Goal: Book appointment/travel/reservation

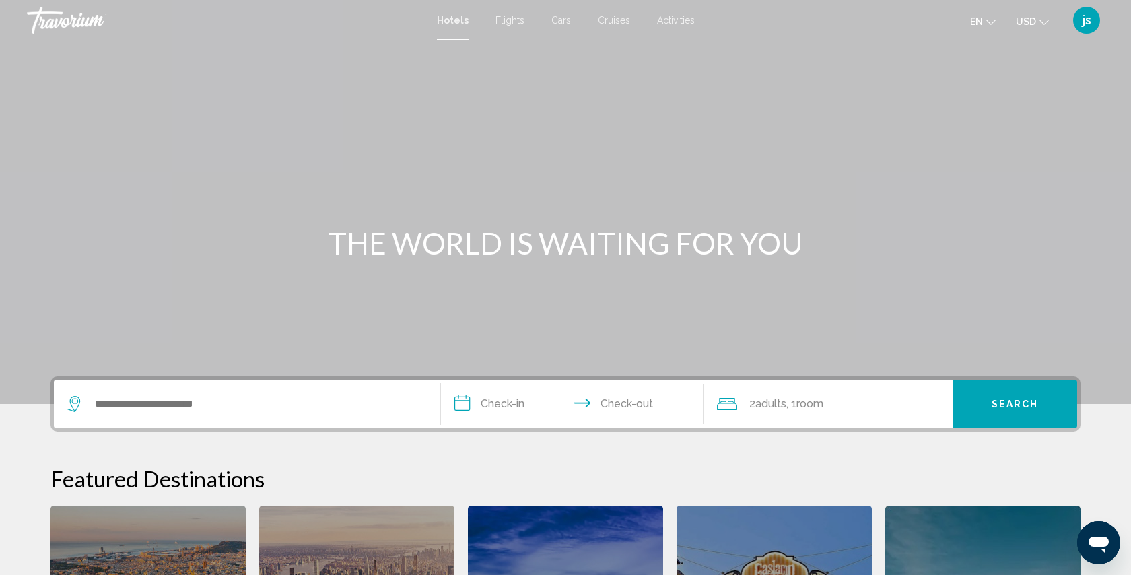
click at [456, 20] on span "Hotels" at bounding box center [453, 20] width 32 height 11
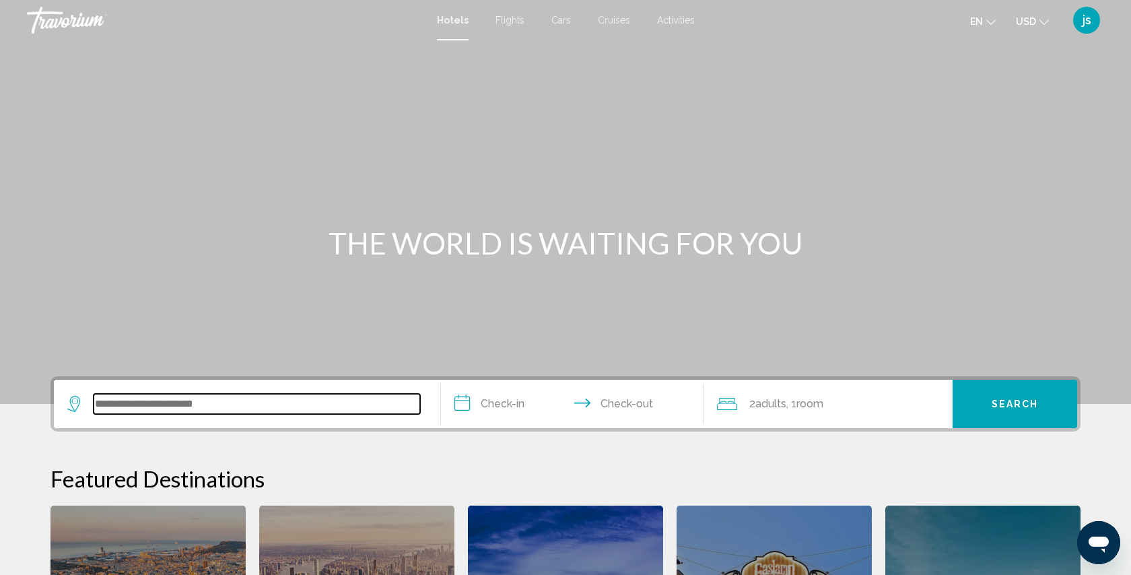
click at [215, 409] on input "Search widget" at bounding box center [257, 404] width 326 height 20
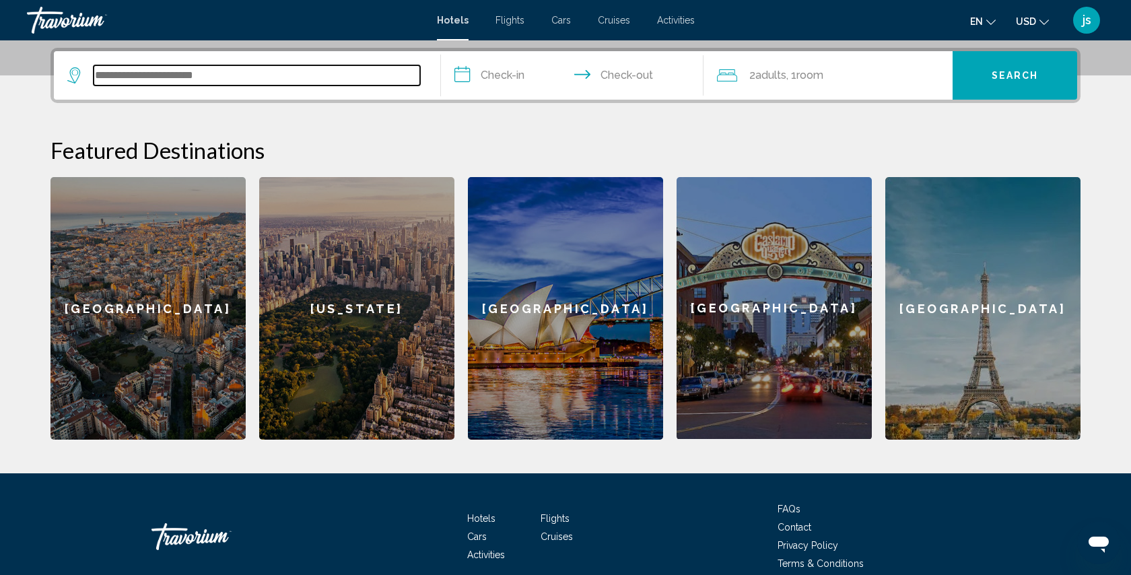
scroll to position [332, 0]
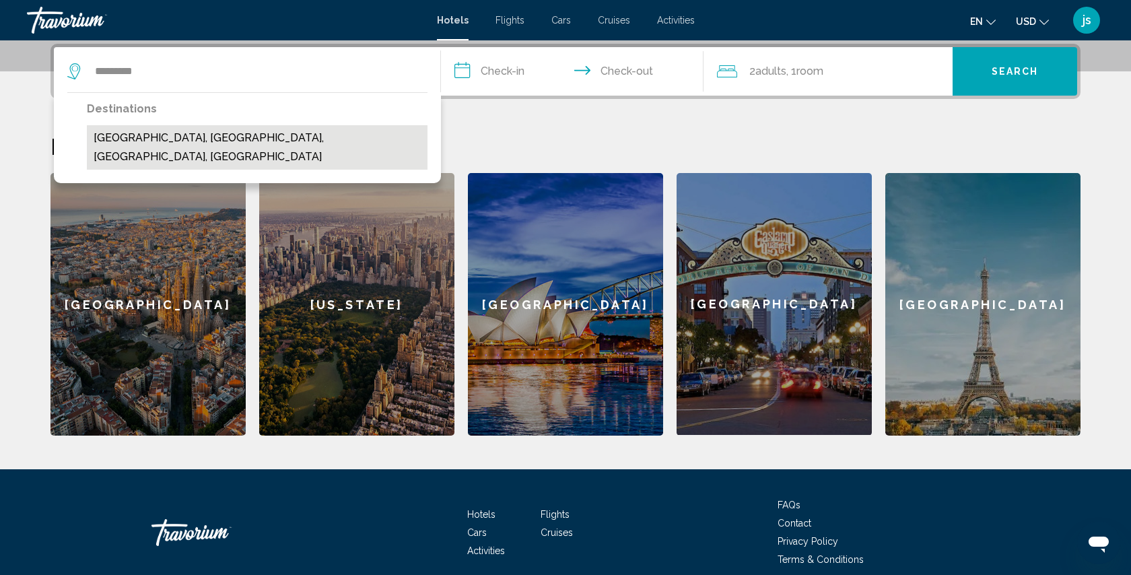
click at [209, 135] on button "Doraville, Atlanta, GA, United States" at bounding box center [257, 147] width 341 height 44
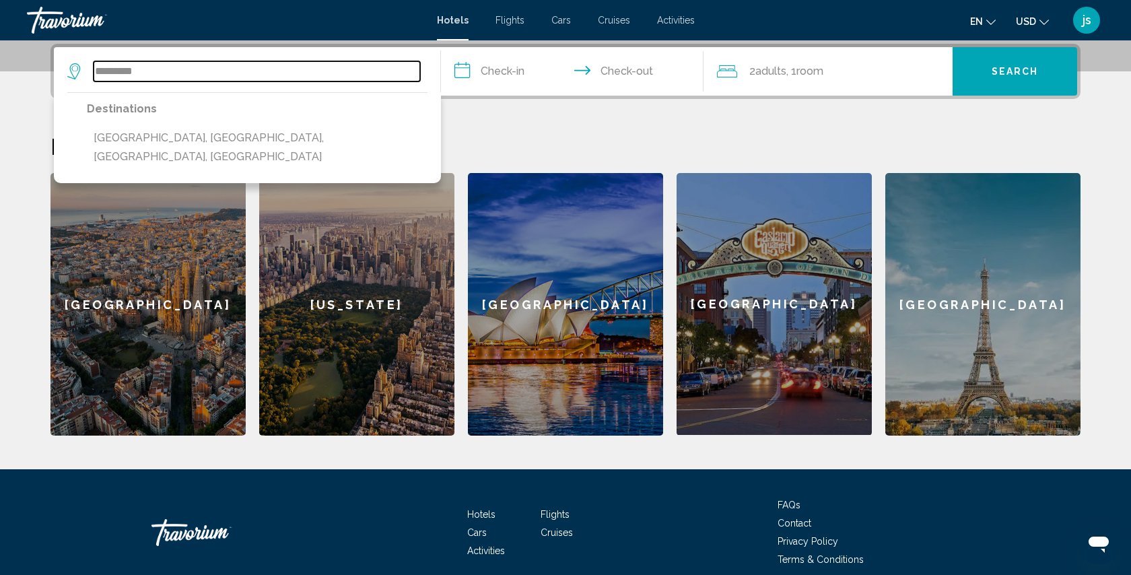
type input "**********"
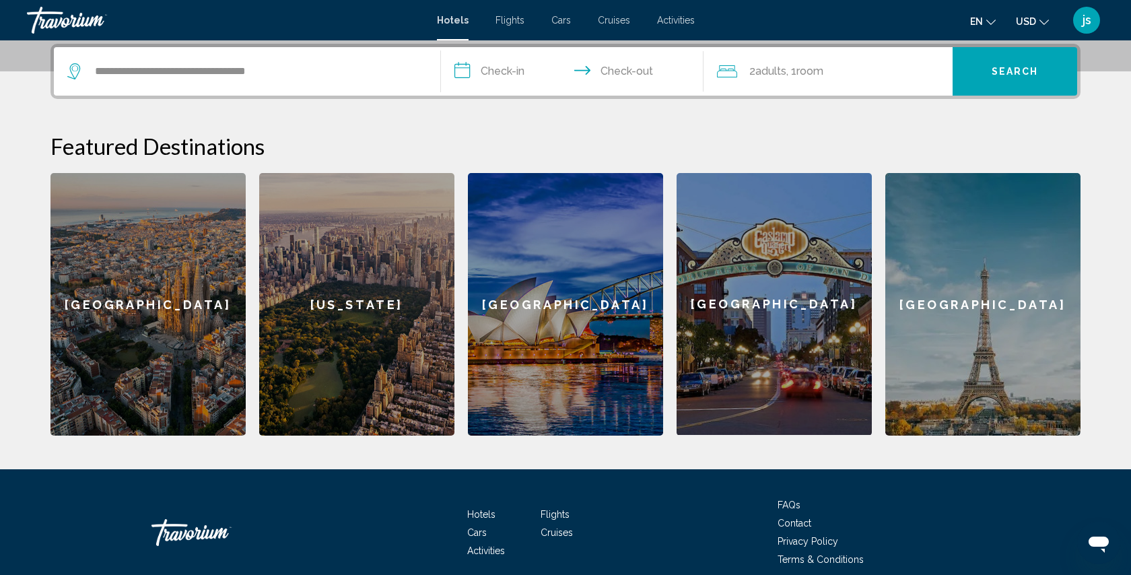
click at [517, 65] on input "**********" at bounding box center [575, 73] width 268 height 52
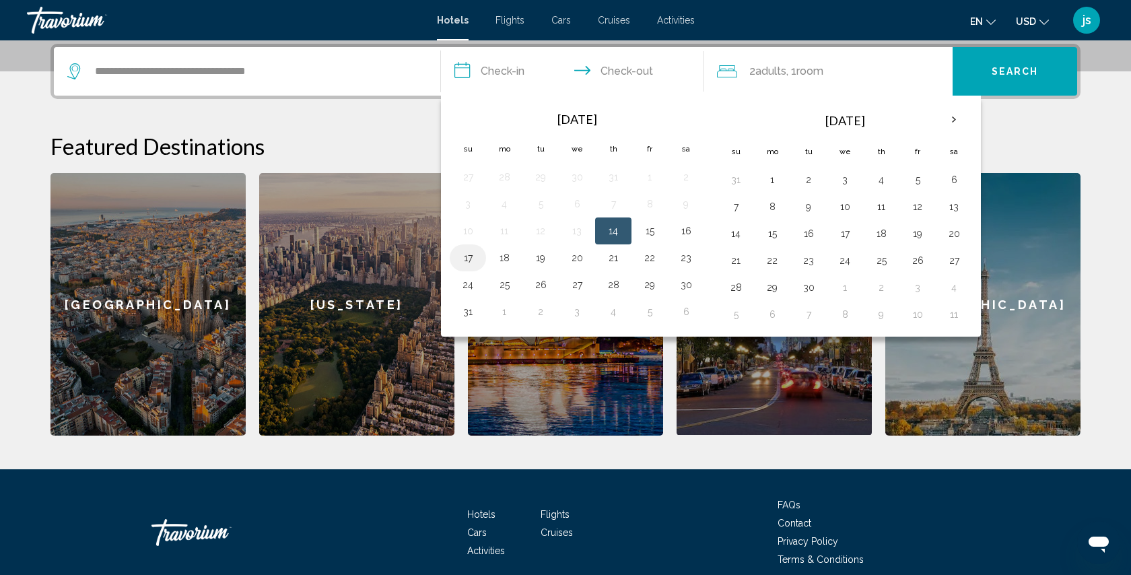
click at [464, 260] on button "17" at bounding box center [468, 257] width 22 height 19
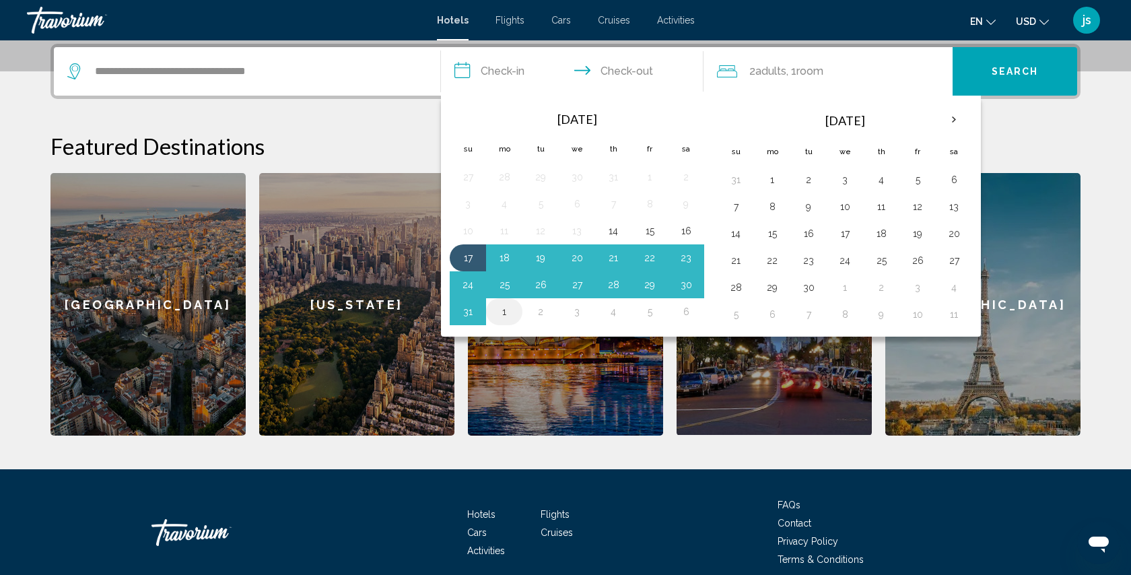
click at [500, 312] on button "1" at bounding box center [504, 311] width 22 height 19
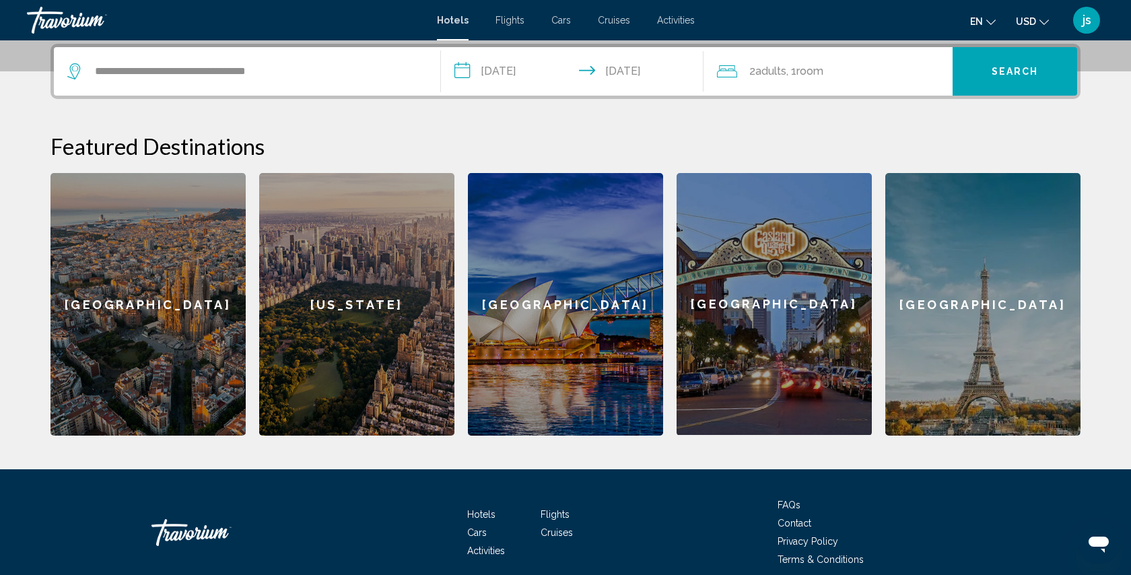
click at [505, 75] on input "**********" at bounding box center [575, 73] width 268 height 52
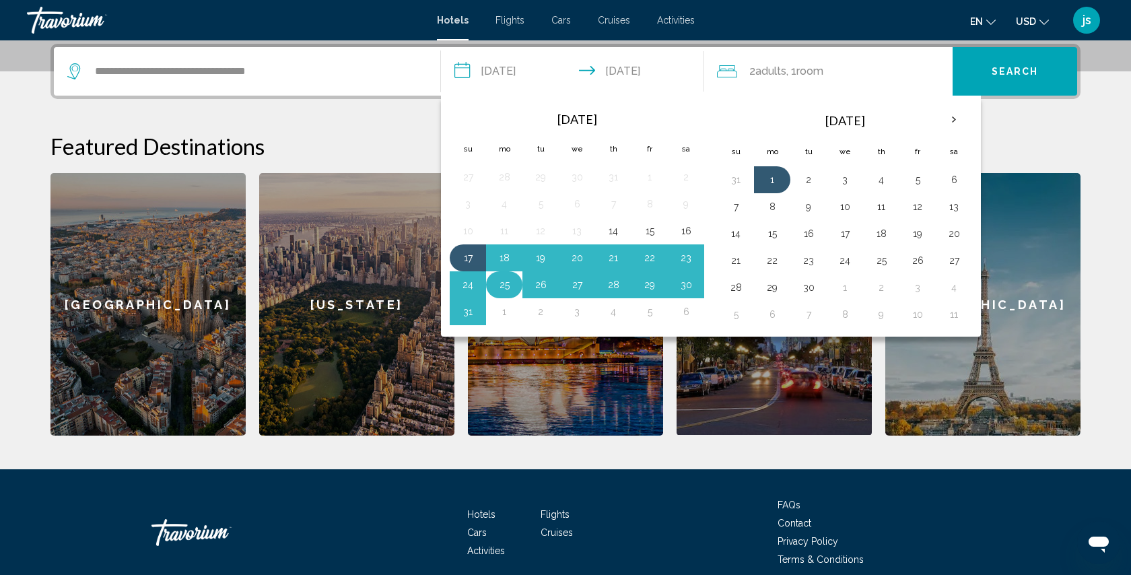
click at [504, 289] on button "25" at bounding box center [504, 284] width 22 height 19
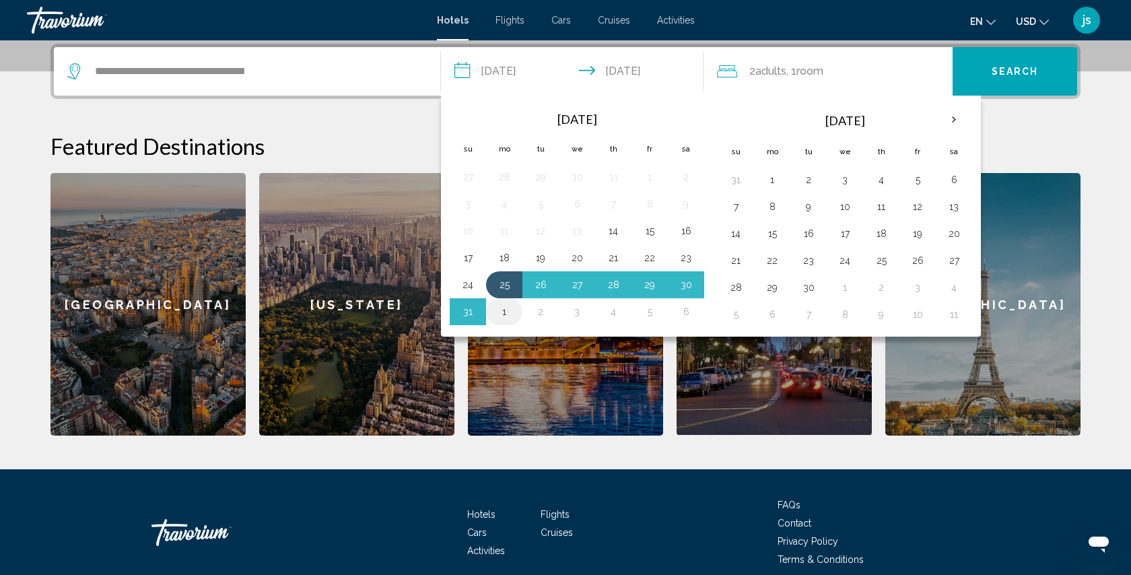
click at [500, 312] on button "1" at bounding box center [504, 311] width 22 height 19
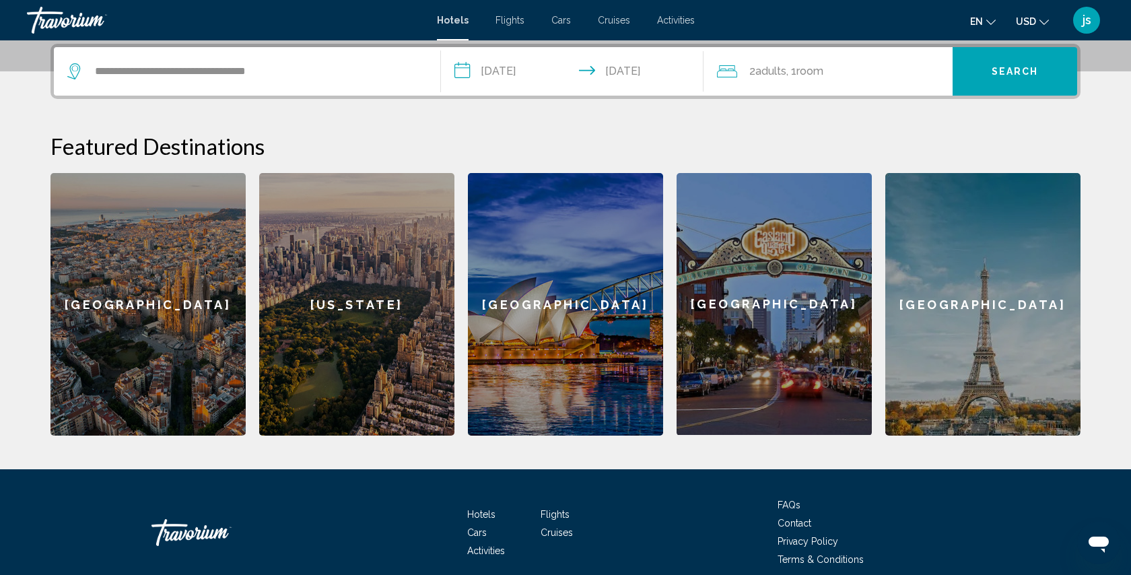
click at [523, 69] on input "**********" at bounding box center [575, 73] width 268 height 52
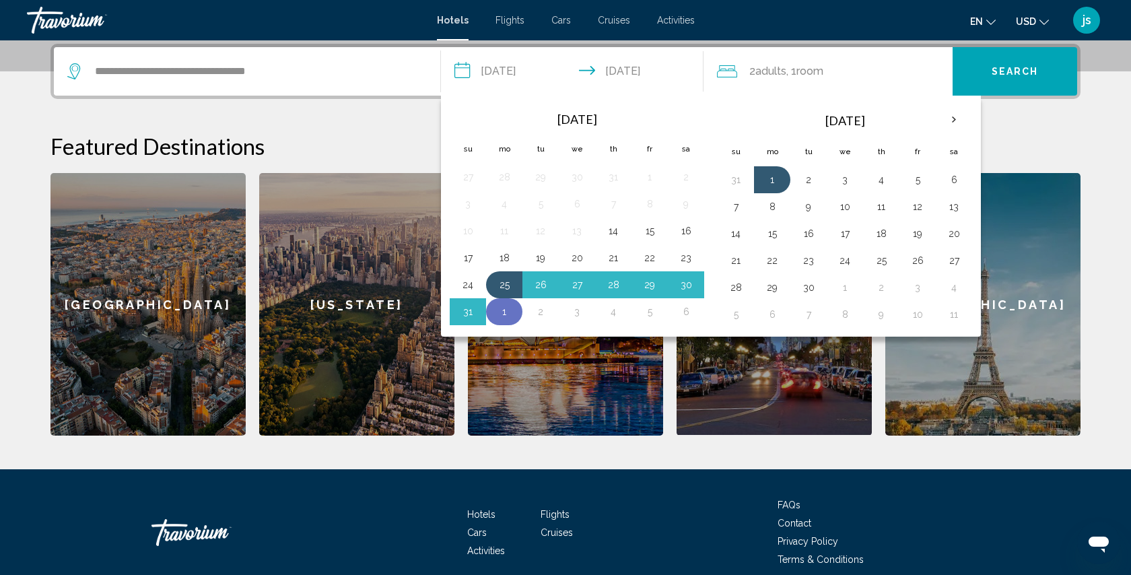
click at [503, 307] on button "1" at bounding box center [504, 311] width 22 height 19
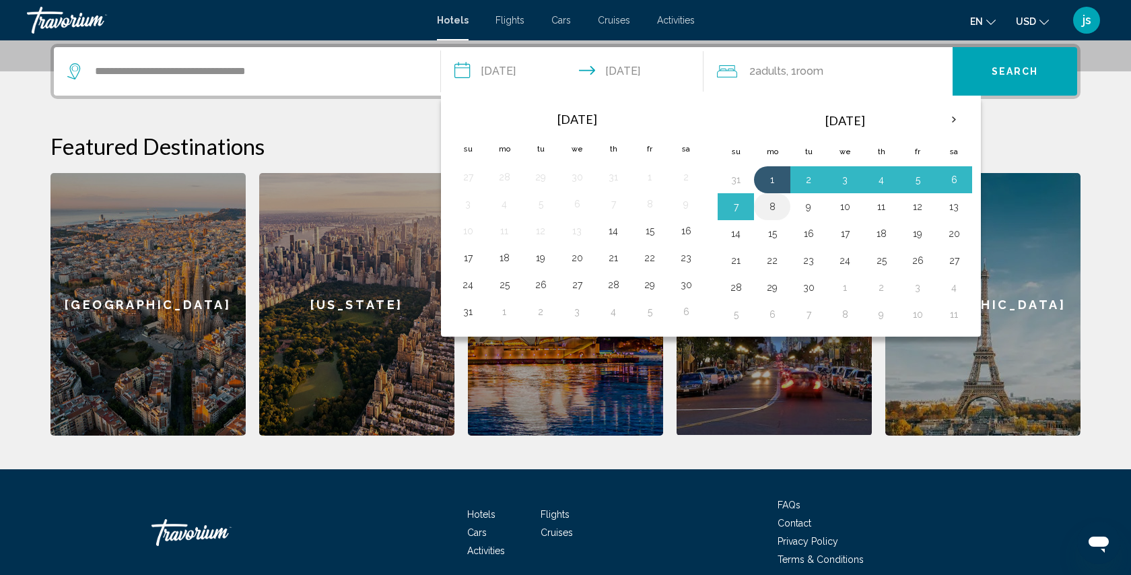
click at [770, 203] on button "8" at bounding box center [772, 206] width 22 height 19
type input "**********"
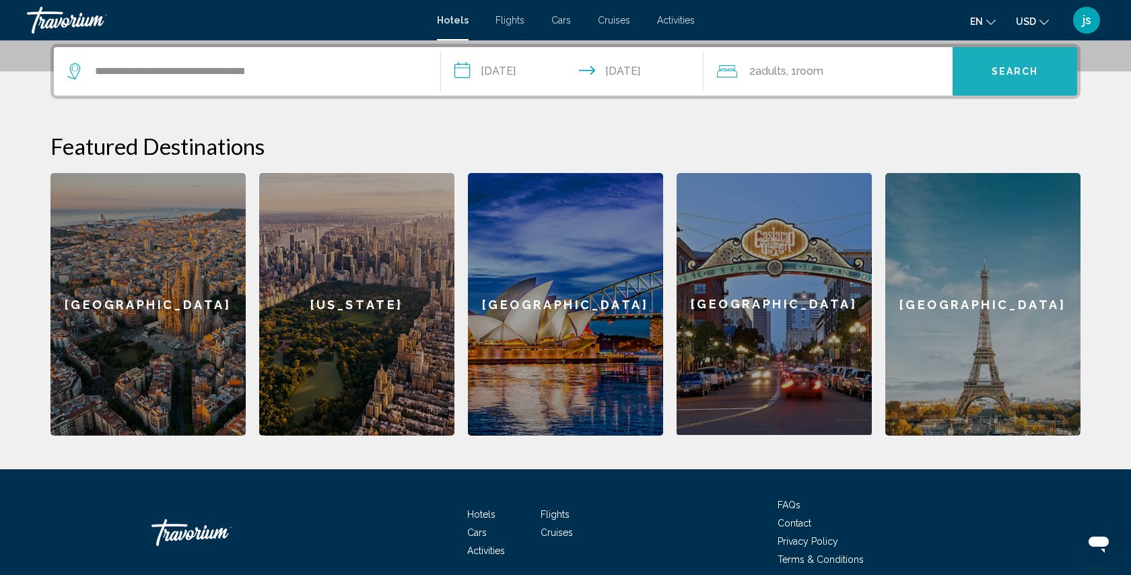
click at [991, 75] on button "Search" at bounding box center [1014, 71] width 125 height 48
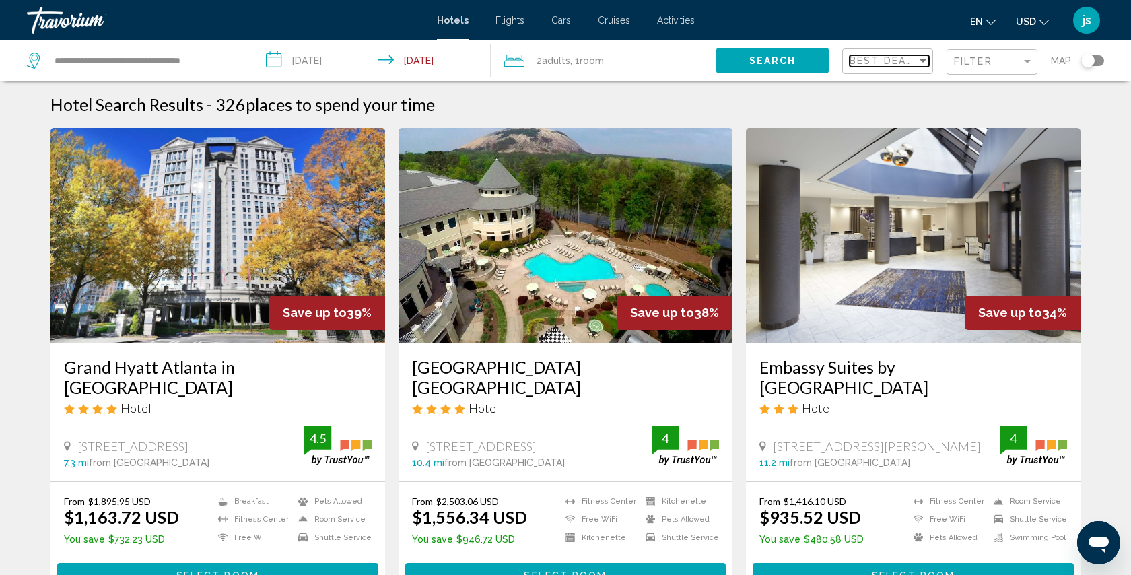
click at [890, 60] on span "Best Deals" at bounding box center [884, 60] width 71 height 11
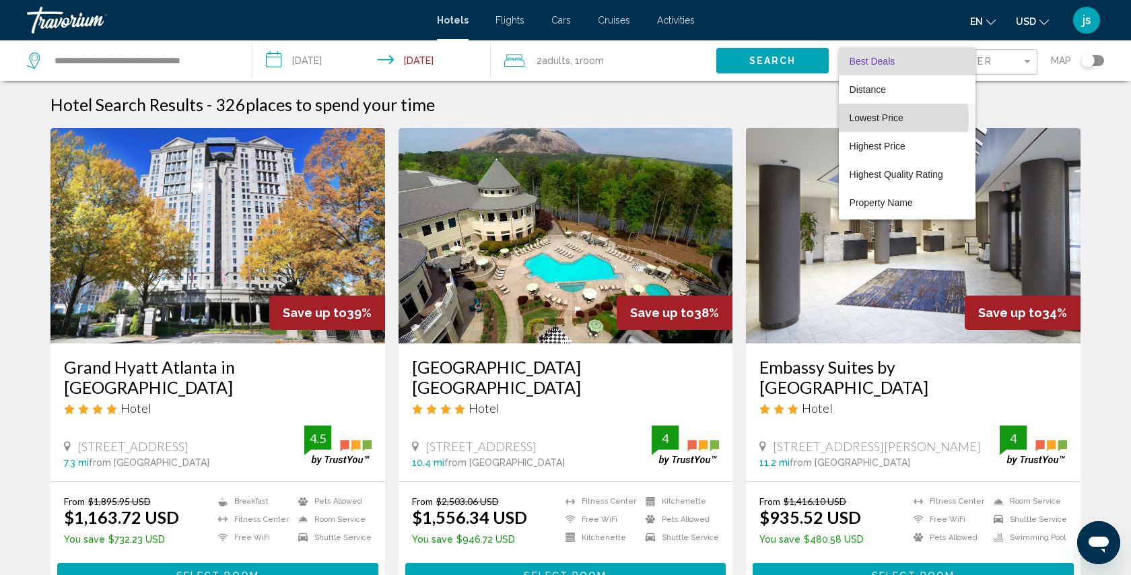
click at [880, 119] on span "Lowest Price" at bounding box center [876, 117] width 54 height 11
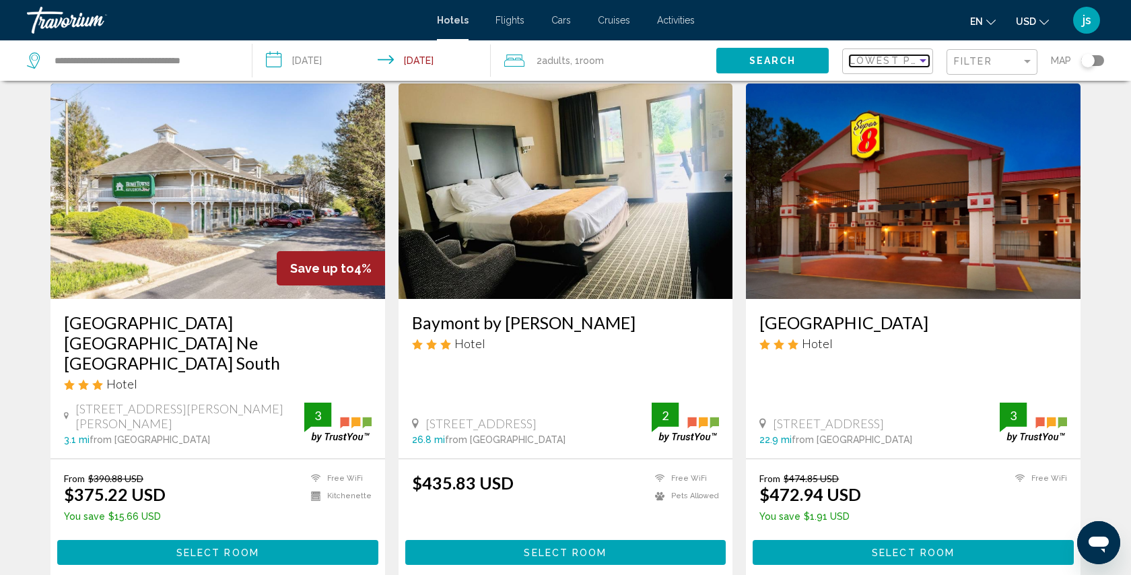
scroll to position [48, 0]
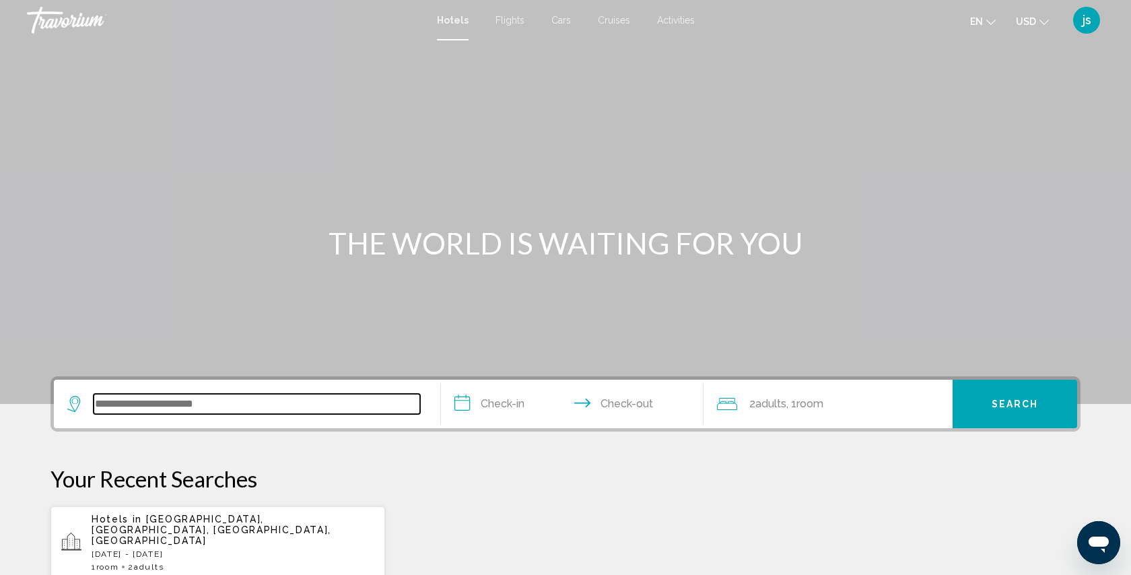
click at [221, 404] on input "Search widget" at bounding box center [257, 404] width 326 height 20
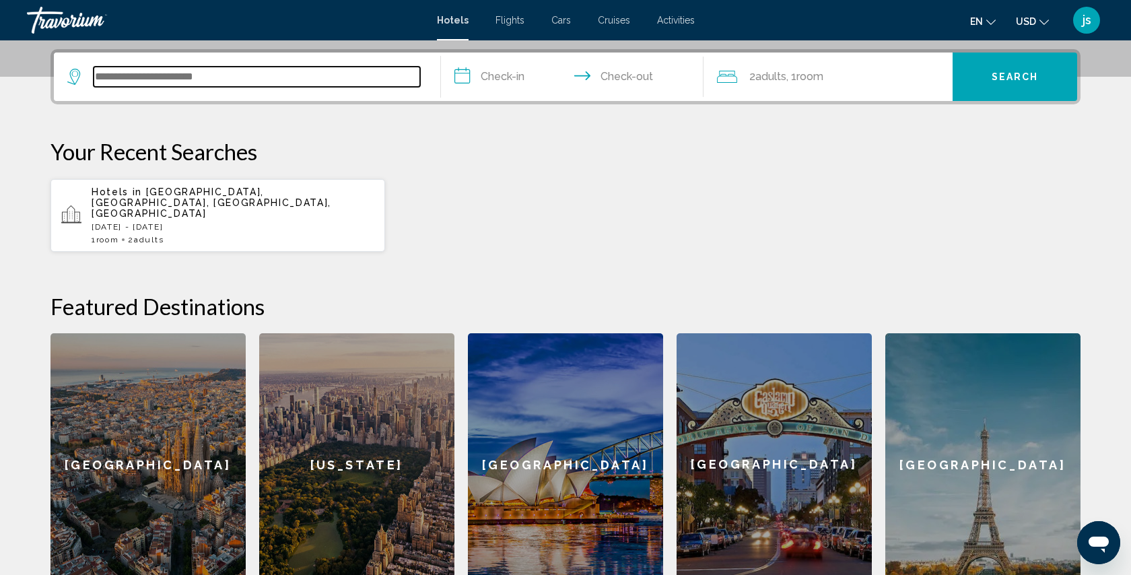
scroll to position [332, 0]
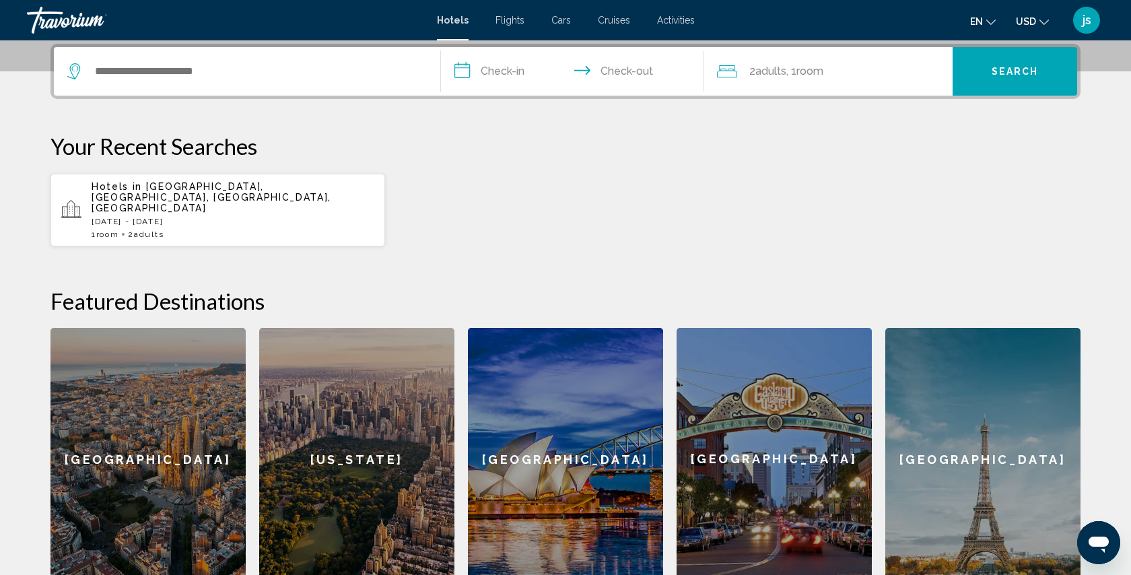
click at [239, 181] on span "Doraville, Atlanta, GA, United States" at bounding box center [212, 197] width 240 height 32
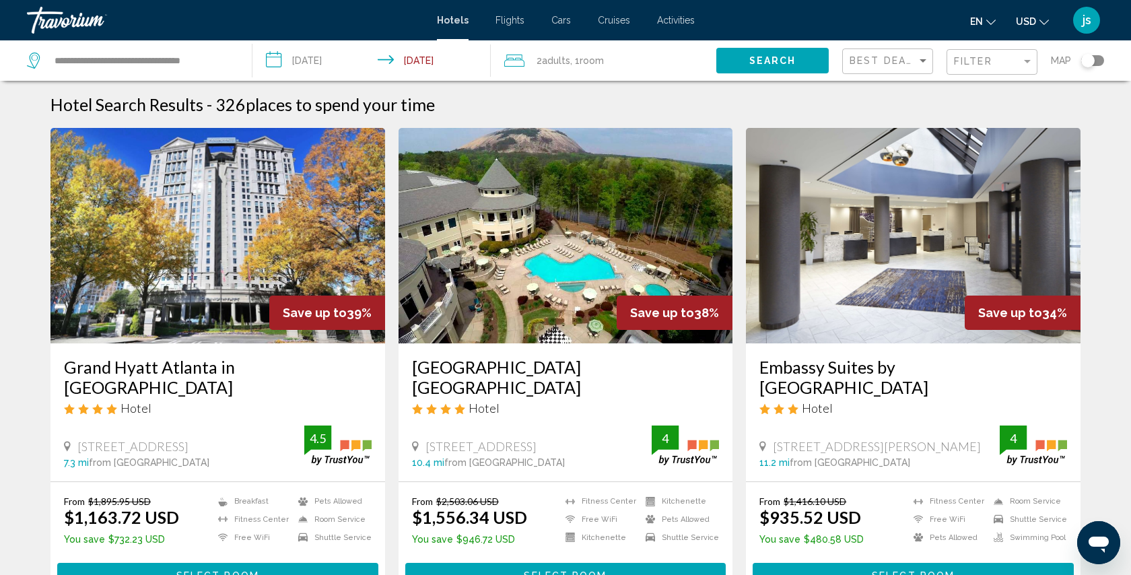
click at [404, 55] on input "**********" at bounding box center [374, 62] width 244 height 44
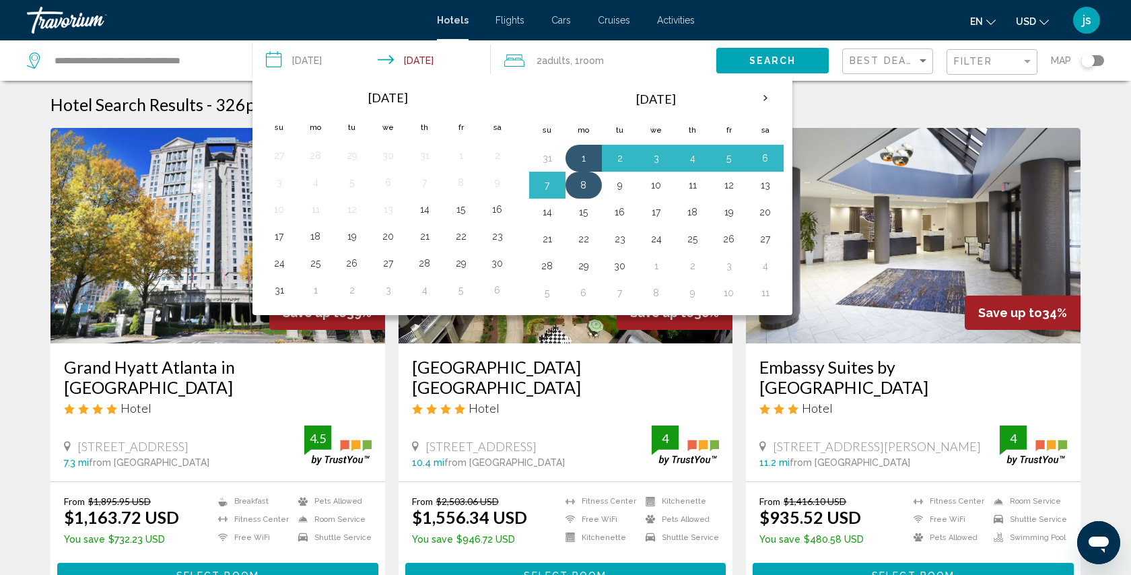
click at [582, 183] on button "8" at bounding box center [584, 185] width 22 height 19
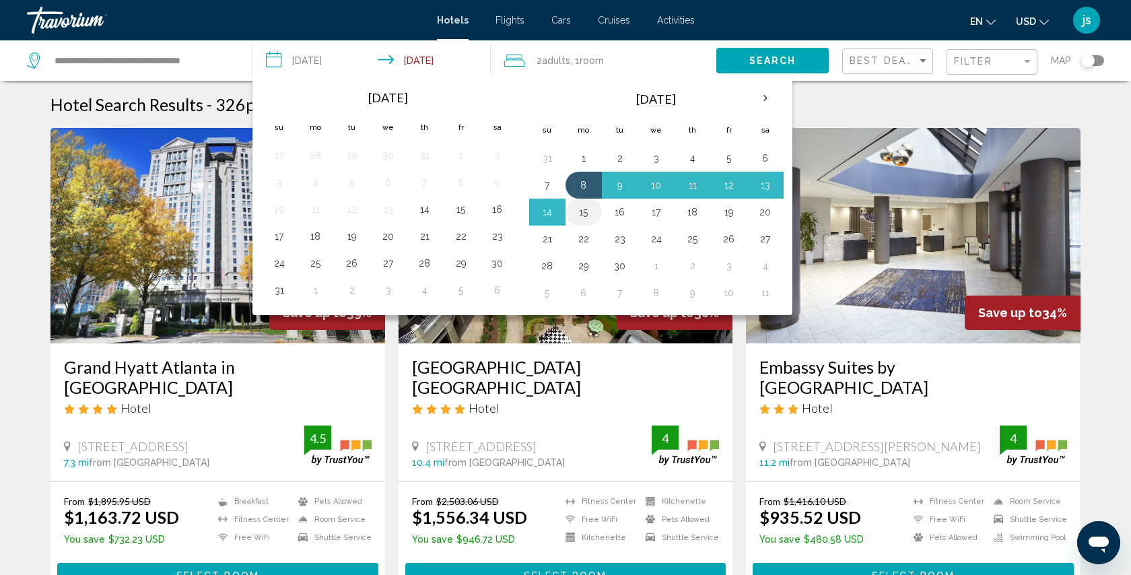
click at [586, 209] on button "15" at bounding box center [584, 212] width 22 height 19
type input "**********"
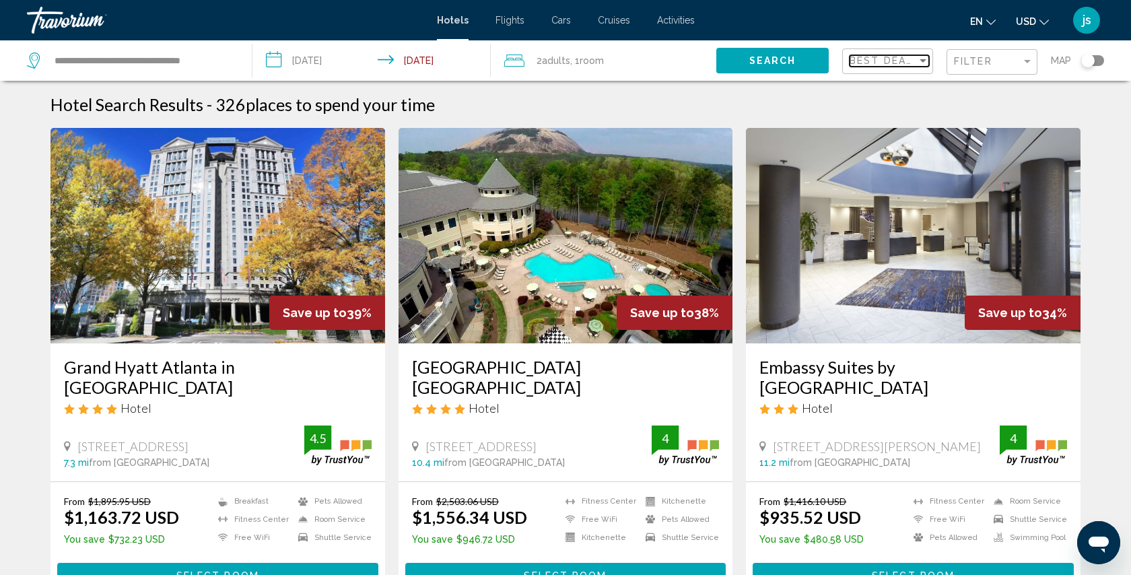
click at [868, 59] on span "Best Deals" at bounding box center [884, 60] width 71 height 11
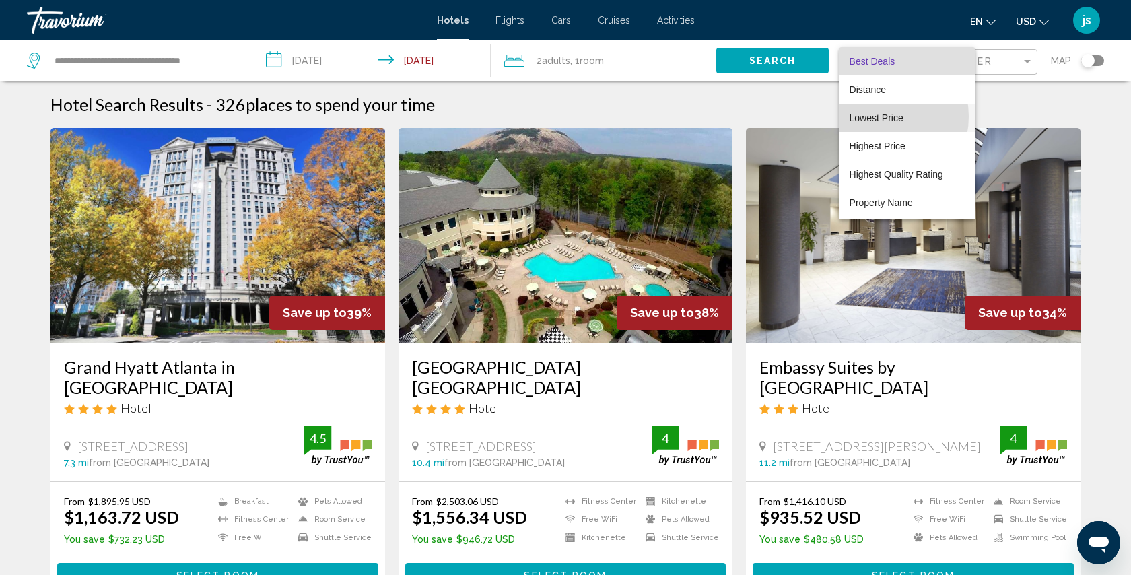
click at [876, 116] on span "Lowest Price" at bounding box center [876, 117] width 54 height 11
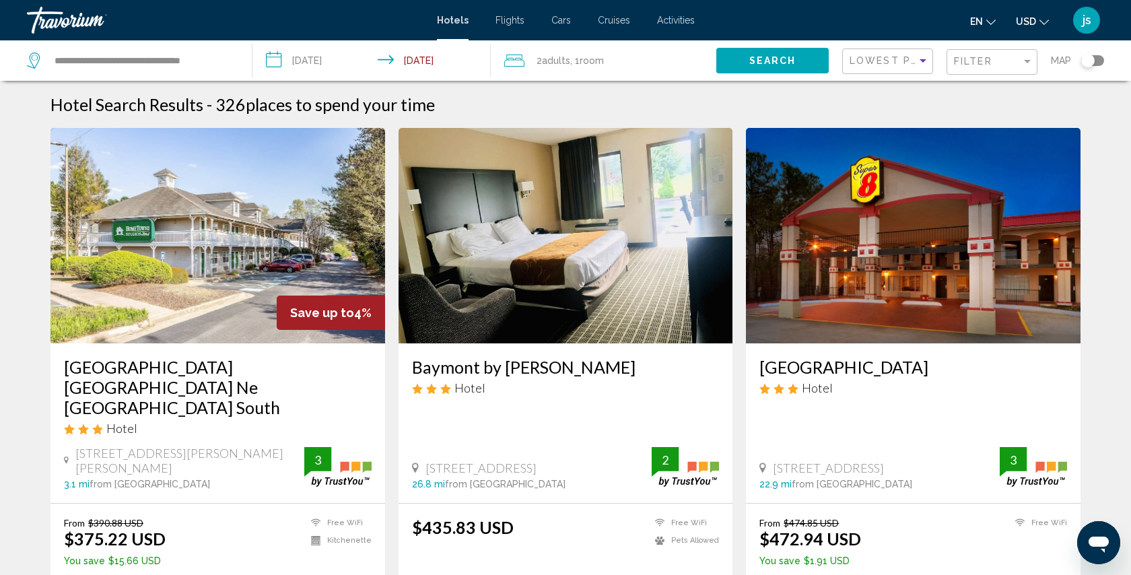
click at [774, 55] on span "Search" at bounding box center [772, 60] width 47 height 11
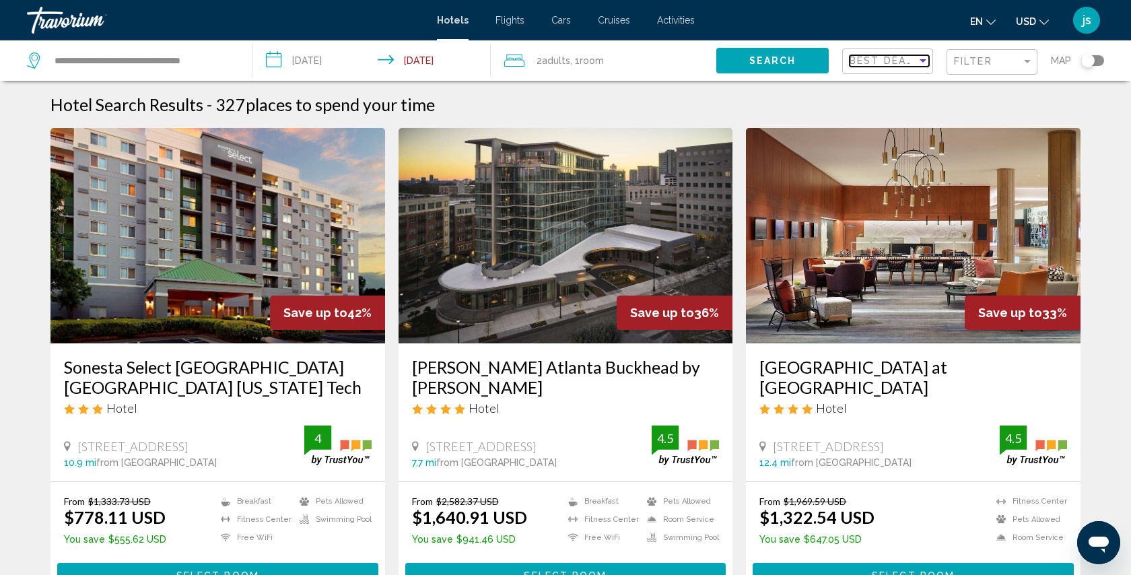
click at [898, 57] on span "Best Deals" at bounding box center [884, 60] width 71 height 11
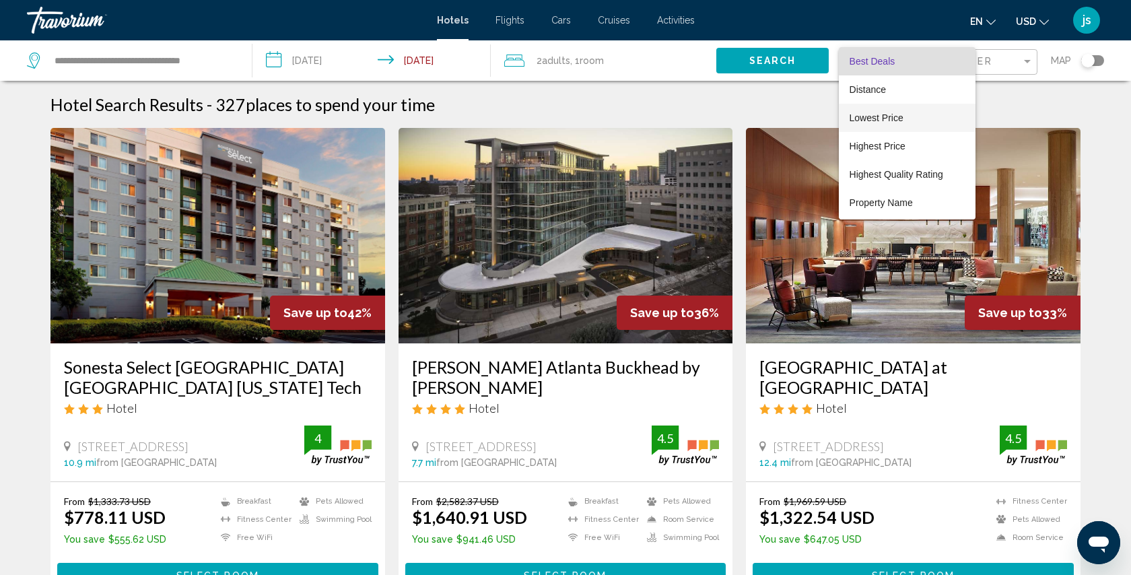
click at [884, 118] on span "Lowest Price" at bounding box center [876, 117] width 54 height 11
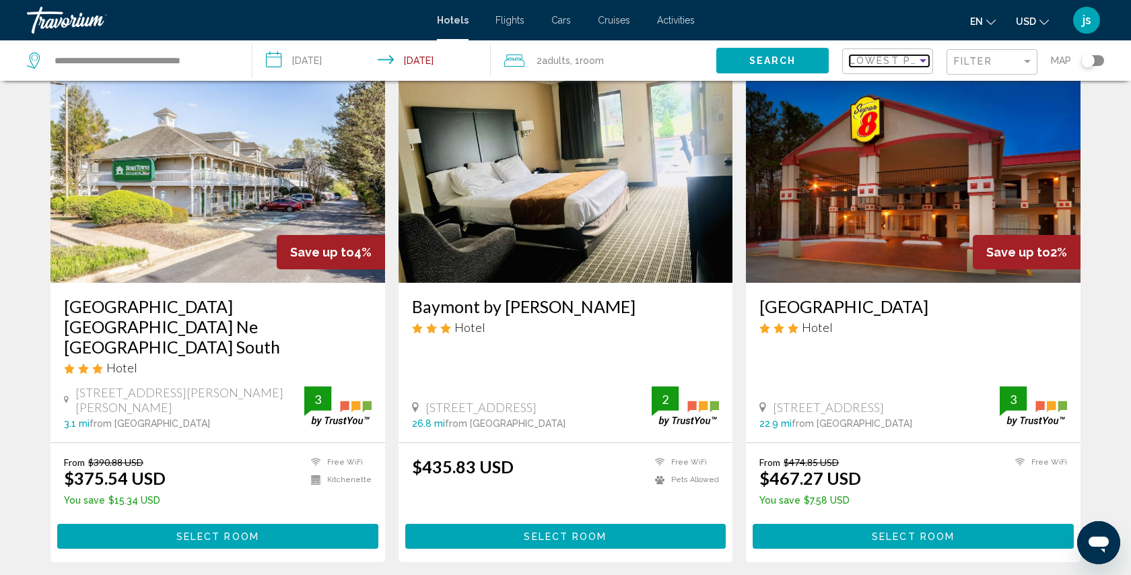
scroll to position [81, 0]
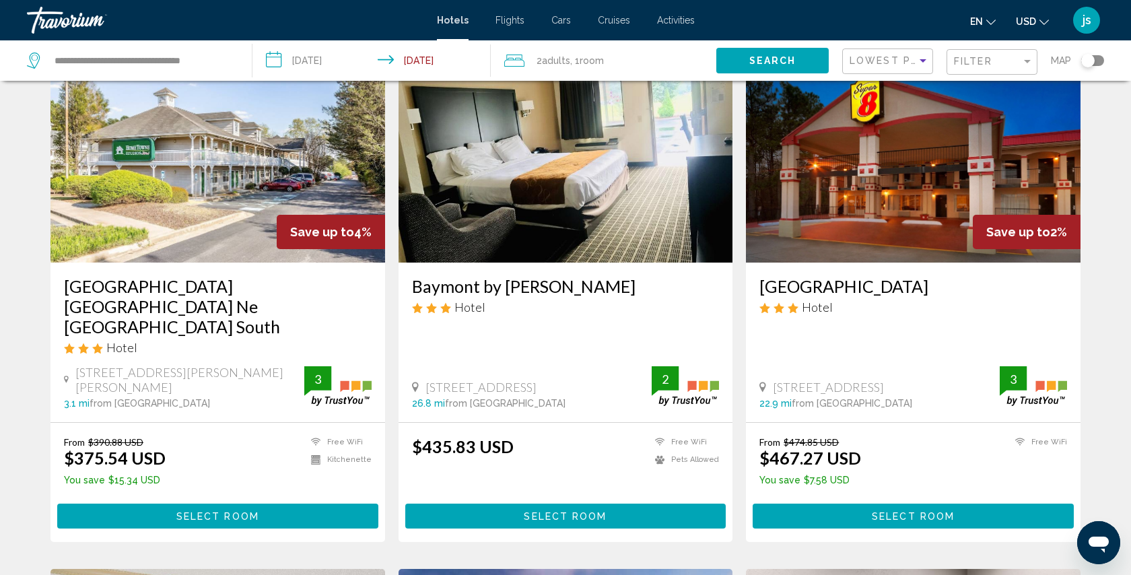
click at [211, 511] on span "Select Room" at bounding box center [217, 516] width 83 height 11
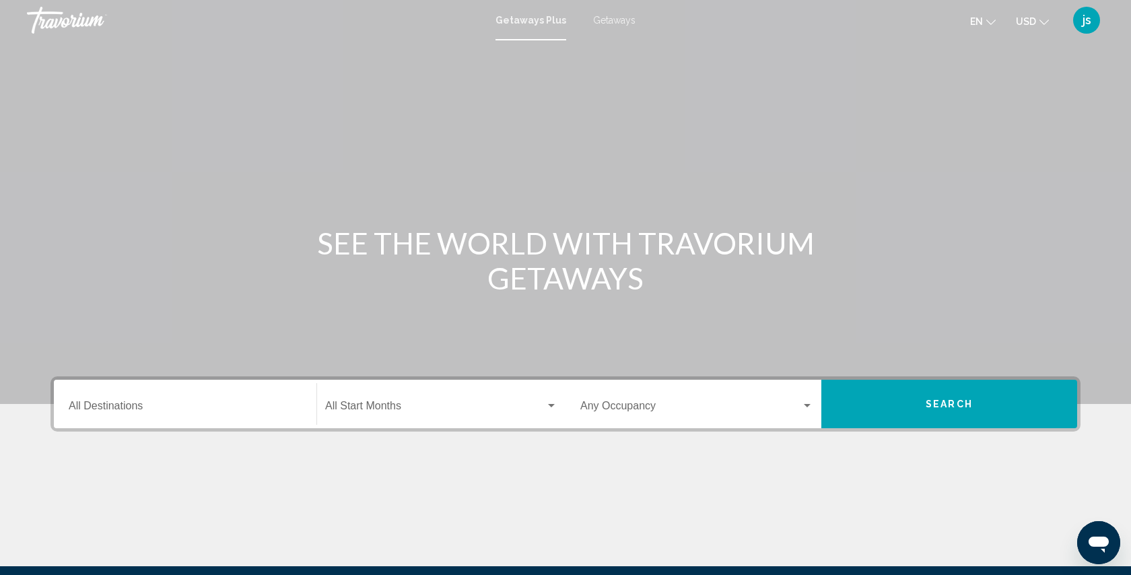
click at [190, 403] on input "Destination All Destinations" at bounding box center [185, 408] width 233 height 12
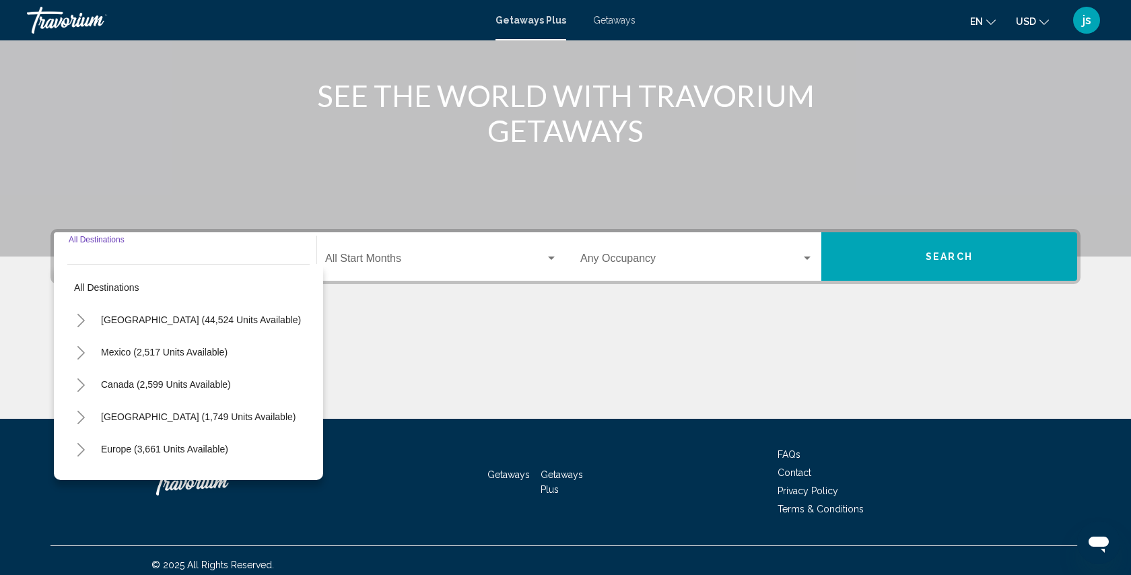
scroll to position [156, 0]
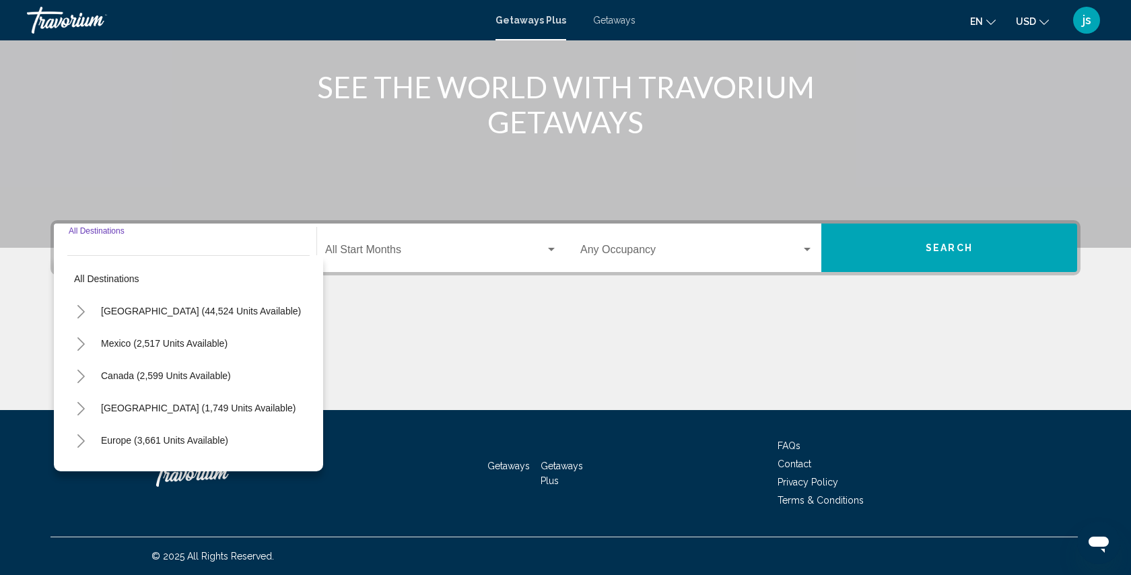
click at [367, 381] on div "Main content" at bounding box center [565, 359] width 1030 height 101
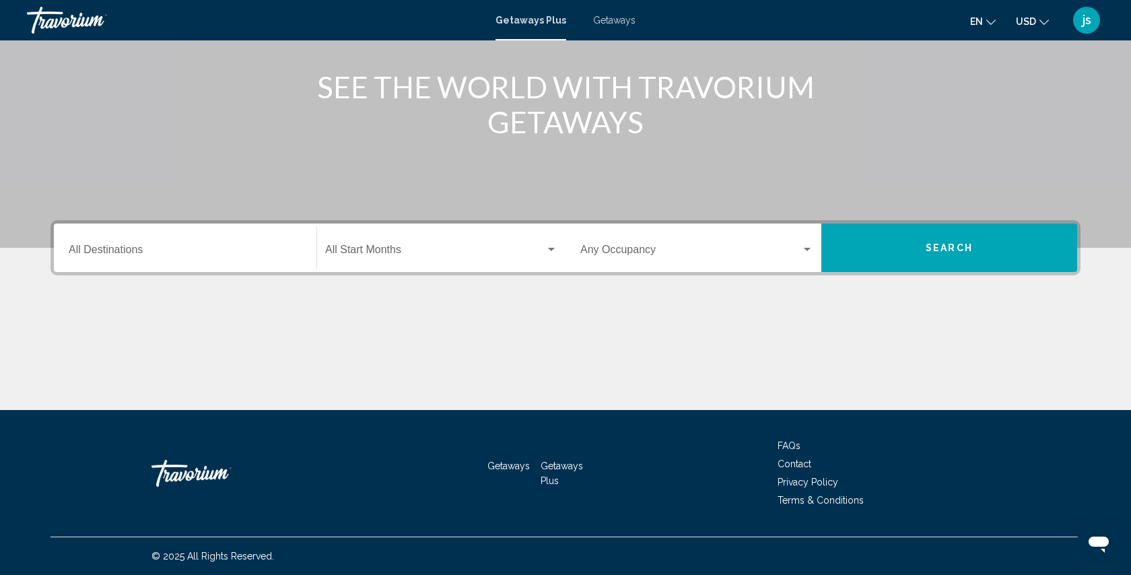
click at [615, 18] on span "Getaways" at bounding box center [614, 20] width 42 height 11
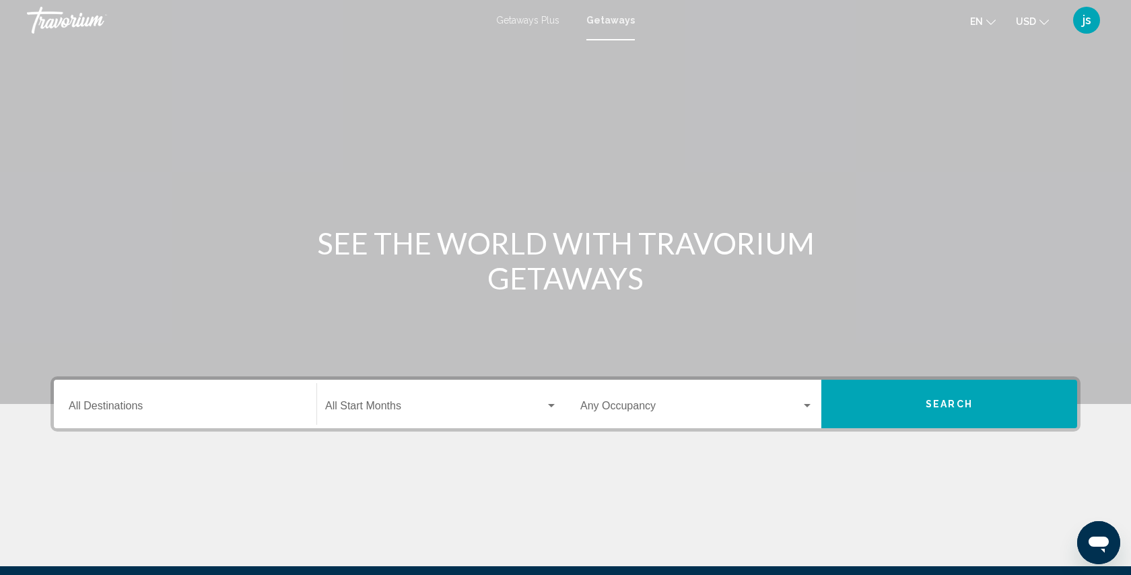
click at [151, 405] on input "Destination All Destinations" at bounding box center [185, 408] width 233 height 12
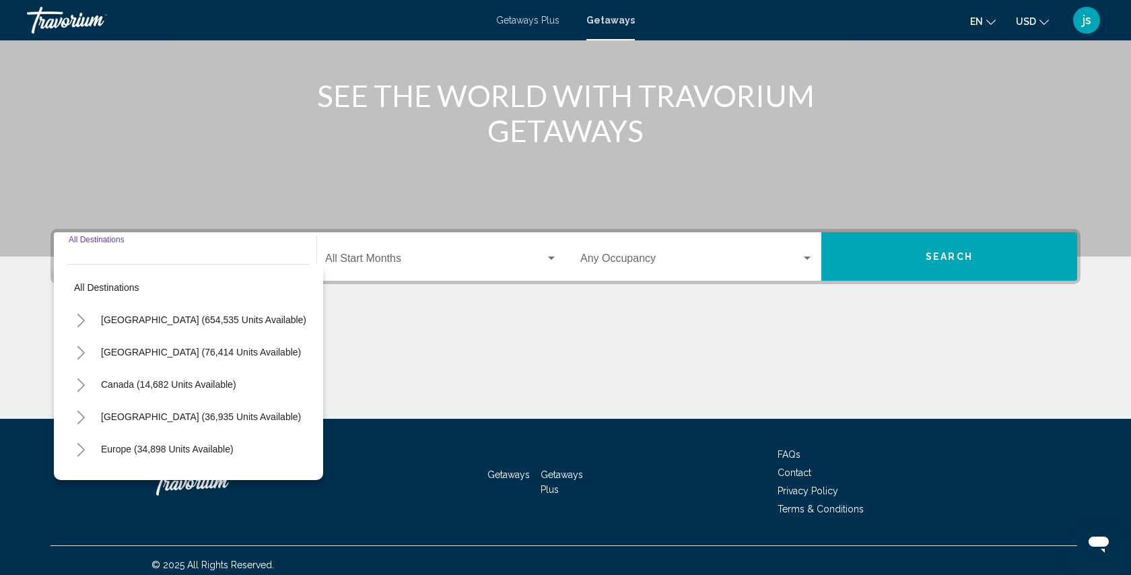
scroll to position [156, 0]
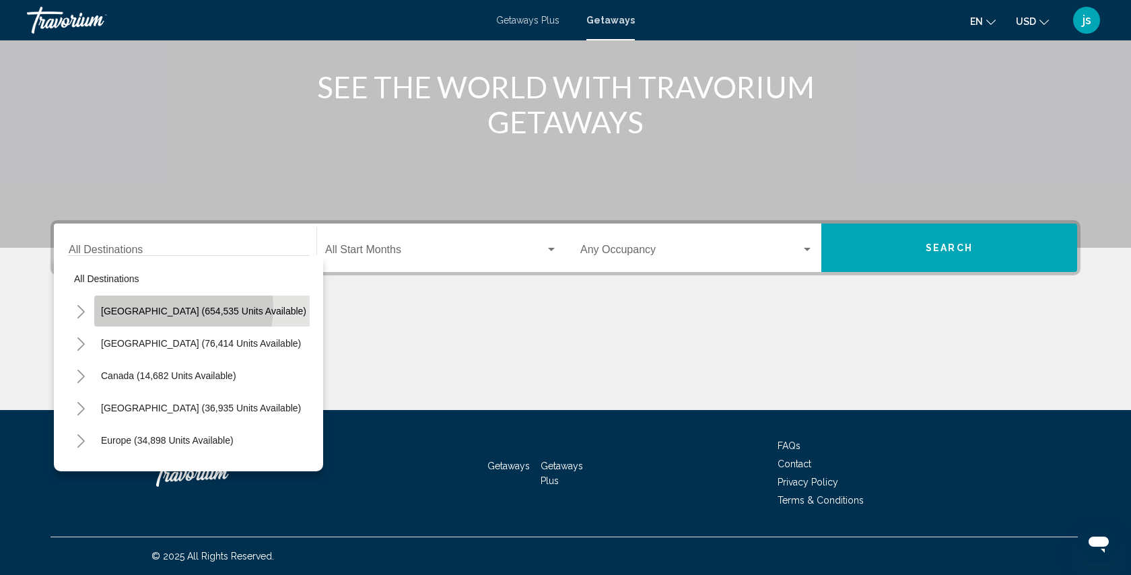
click at [180, 308] on span "[GEOGRAPHIC_DATA] (654,535 units available)" at bounding box center [203, 311] width 205 height 11
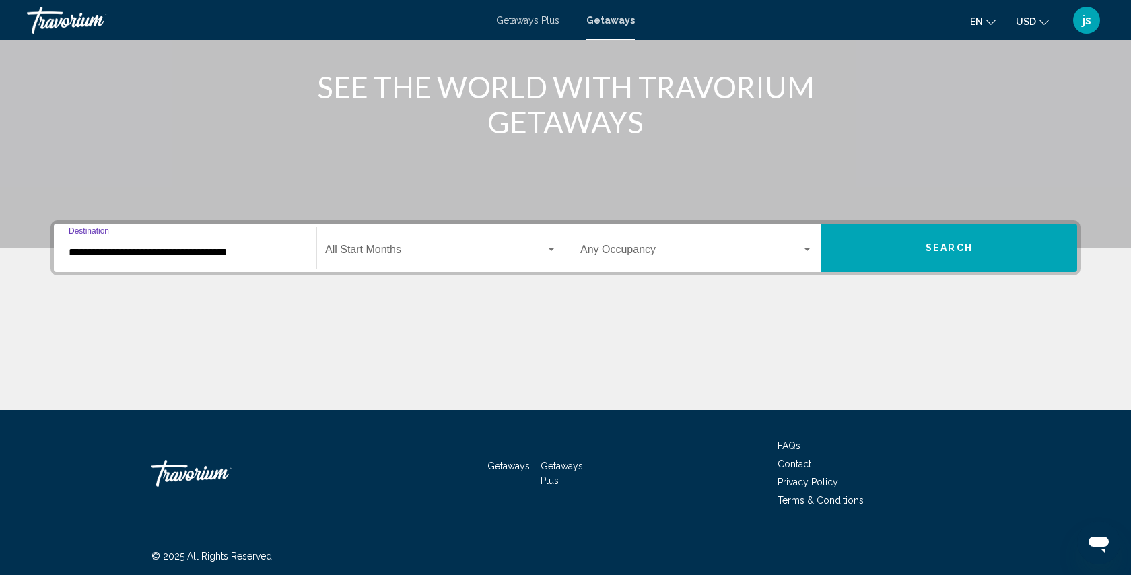
click at [368, 248] on span "Search widget" at bounding box center [435, 252] width 220 height 12
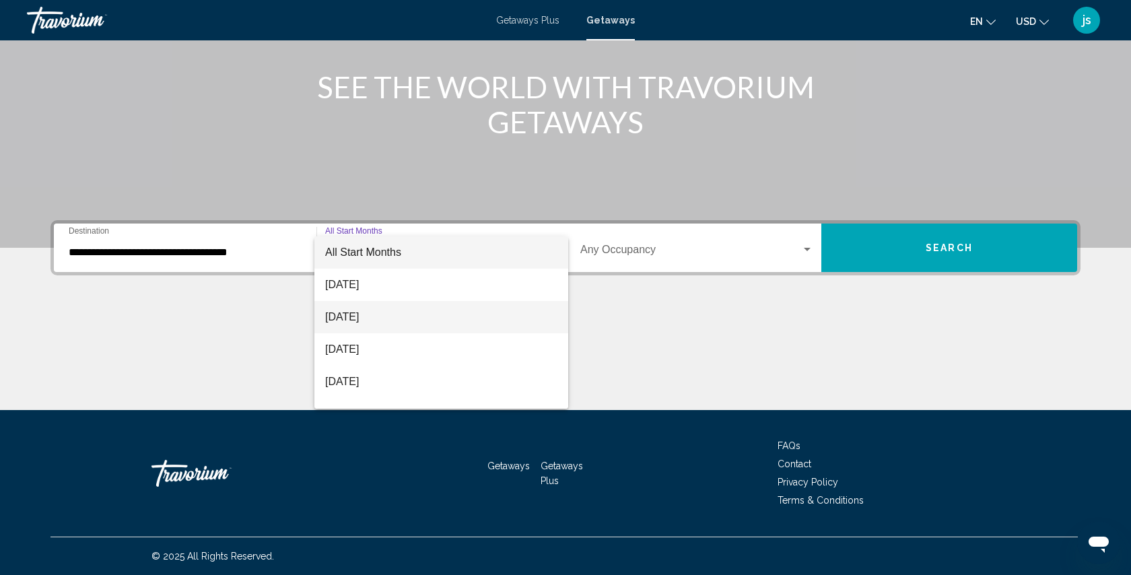
click at [374, 312] on span "[DATE]" at bounding box center [441, 317] width 232 height 32
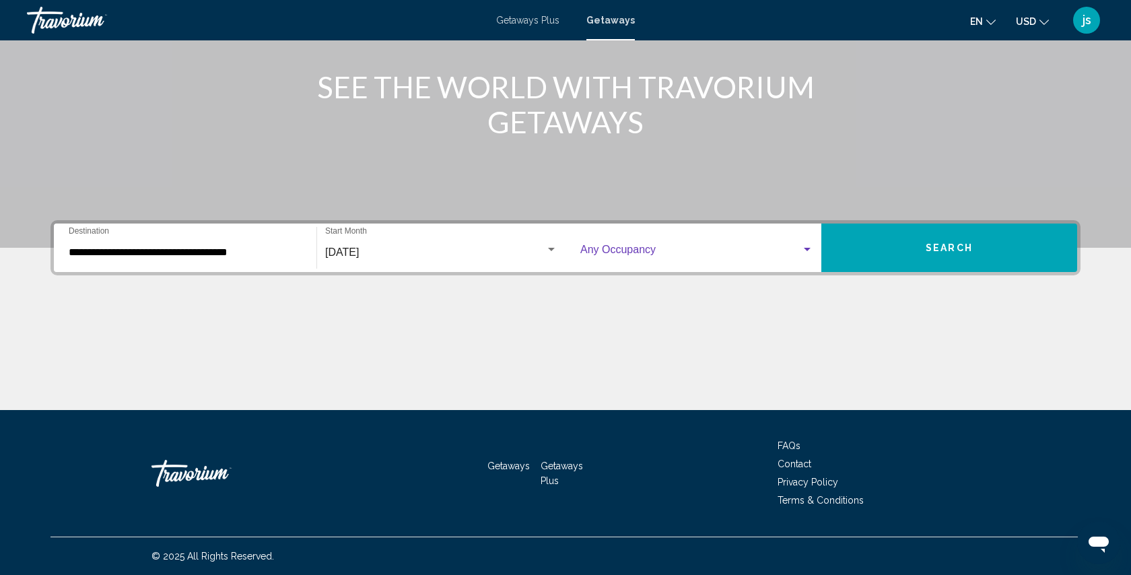
click at [637, 250] on span "Search widget" at bounding box center [690, 252] width 221 height 12
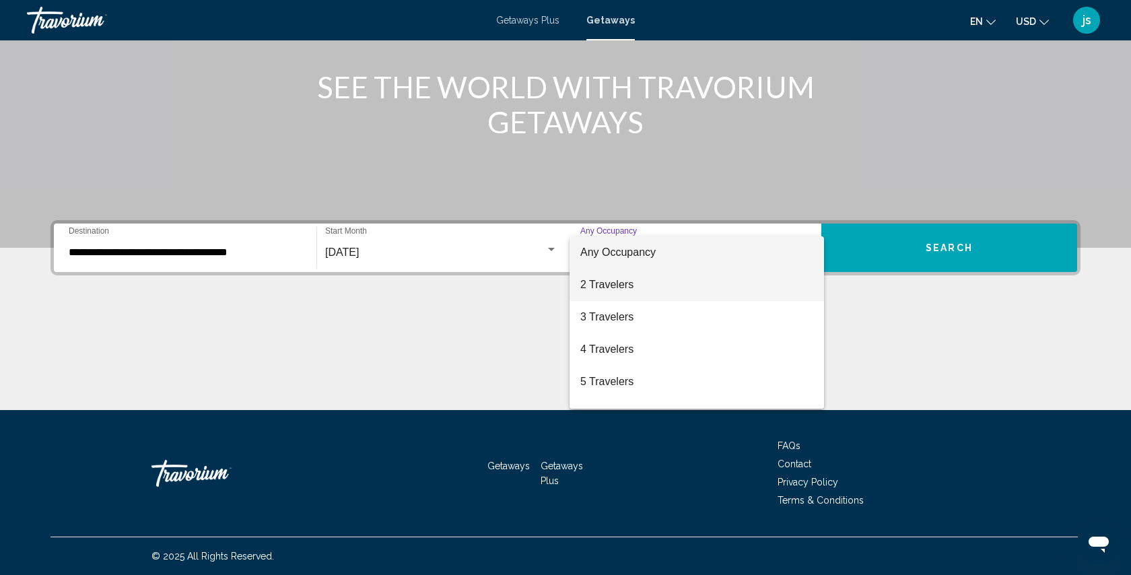
click at [630, 281] on span "2 Travelers" at bounding box center [696, 285] width 233 height 32
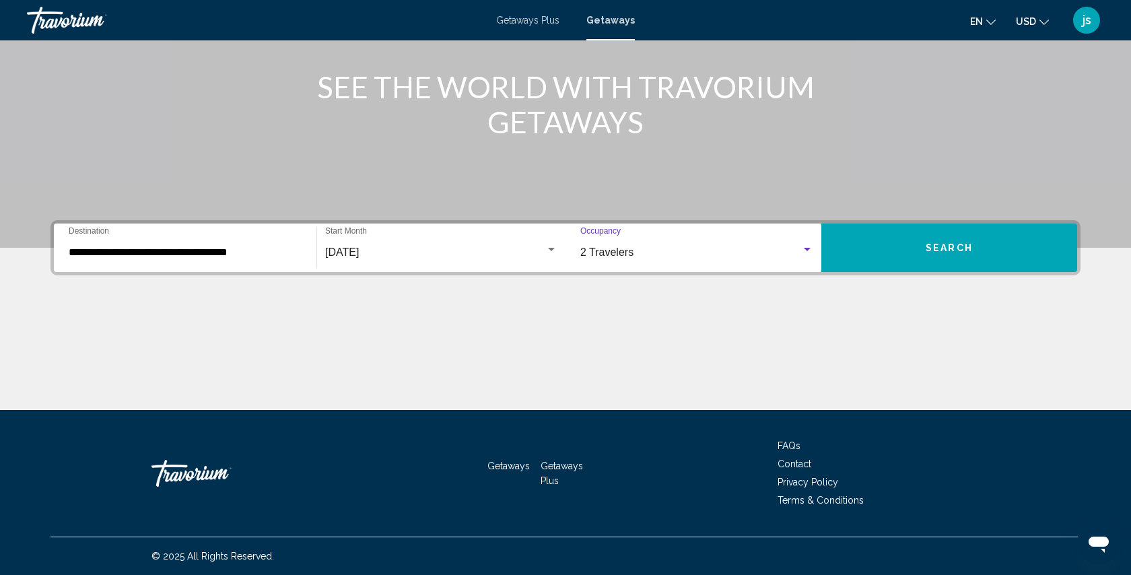
click at [243, 252] on input "**********" at bounding box center [185, 252] width 233 height 12
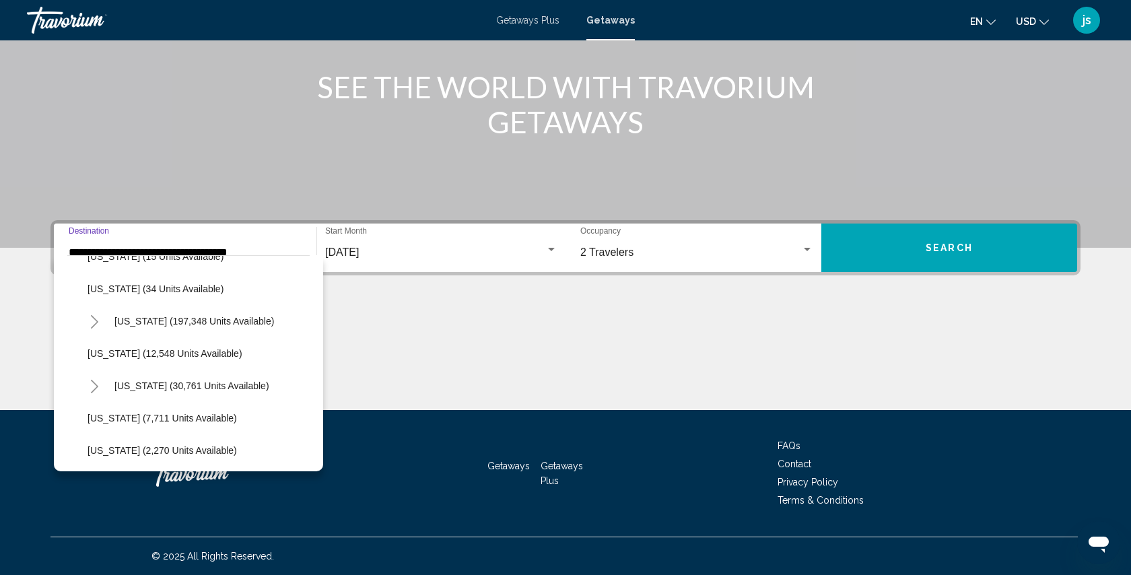
scroll to position [252, 0]
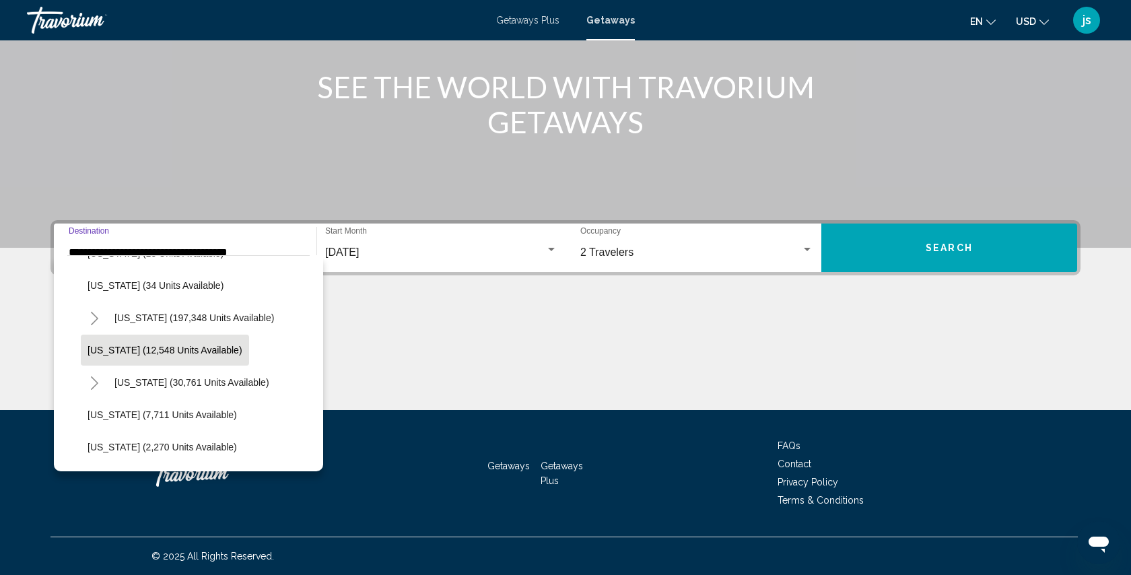
click at [179, 350] on span "[US_STATE] (12,548 units available)" at bounding box center [164, 350] width 155 height 11
type input "**********"
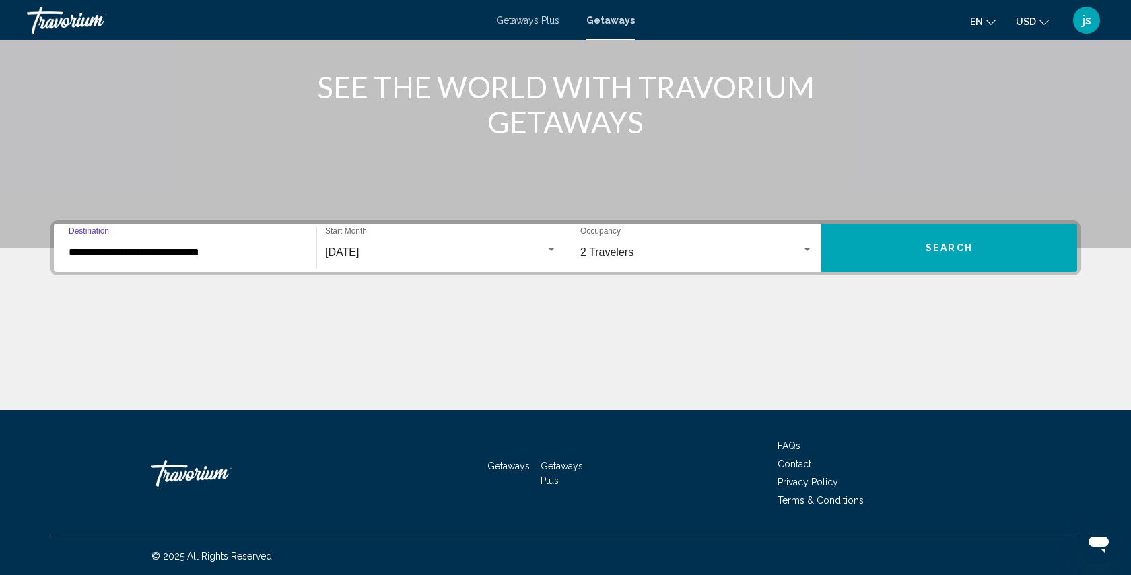
click at [697, 261] on div "2 Travelers Occupancy Any Occupancy" at bounding box center [696, 248] width 233 height 42
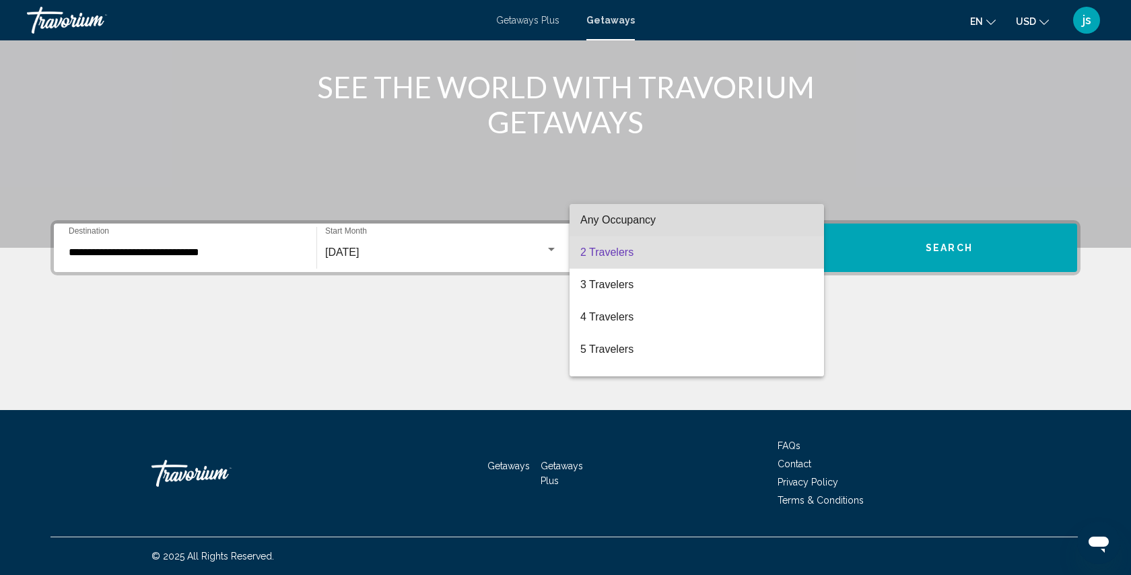
click at [682, 211] on span "Any Occupancy" at bounding box center [696, 220] width 233 height 32
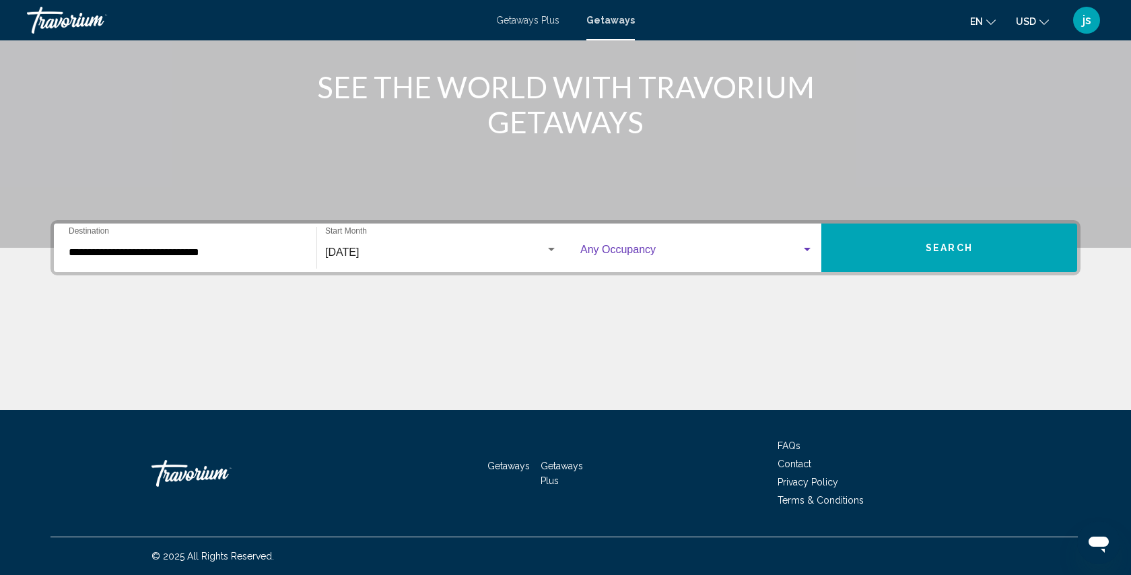
click at [907, 250] on button "Search" at bounding box center [949, 247] width 256 height 48
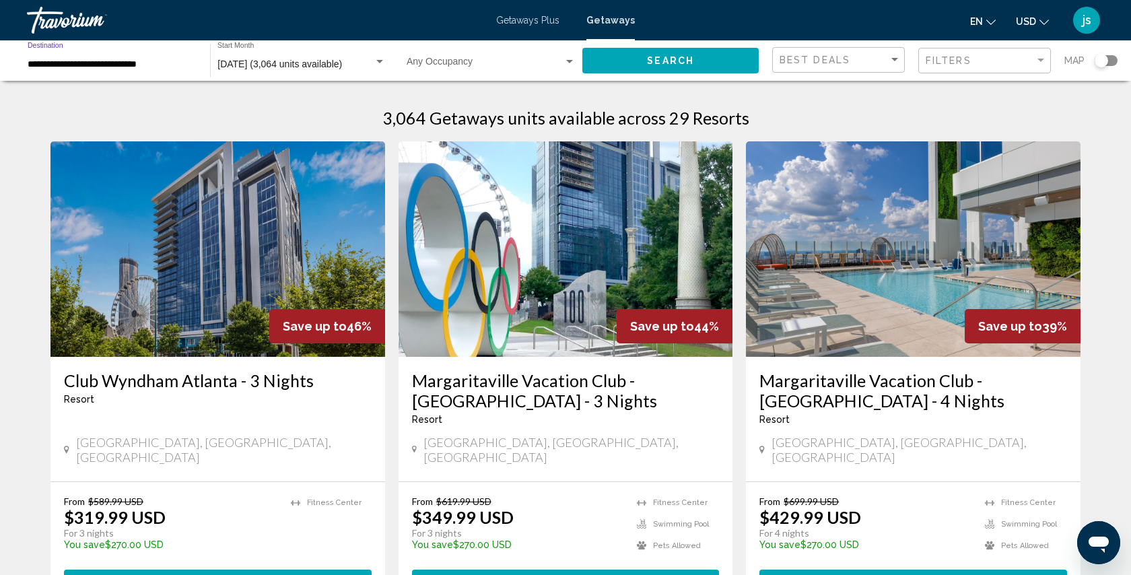
click at [174, 65] on input "**********" at bounding box center [112, 64] width 169 height 11
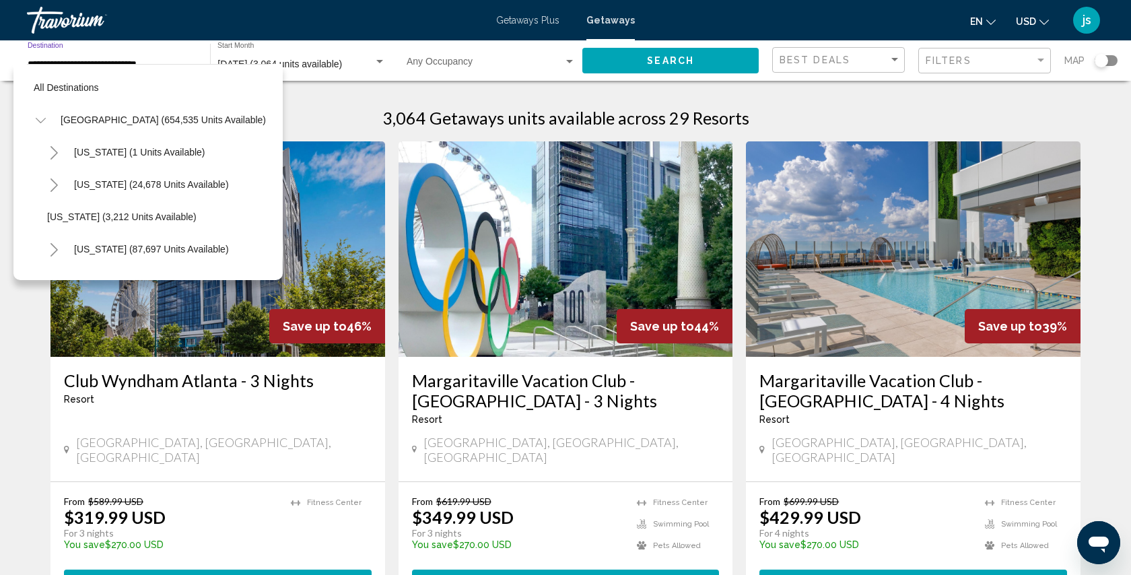
scroll to position [242, 0]
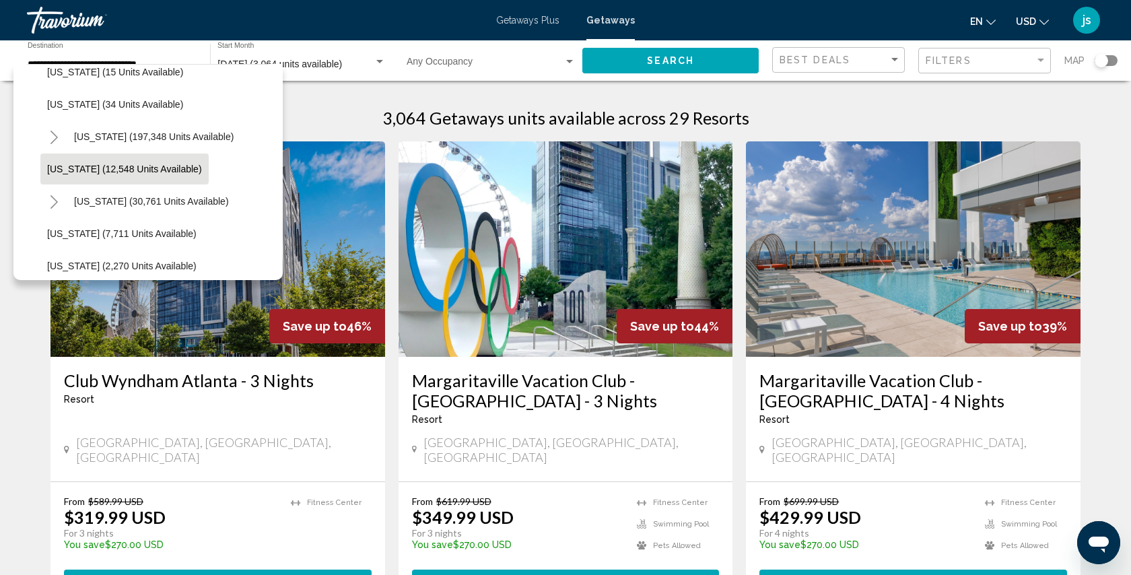
click at [349, 120] on div "3,064 Getaways units available across 29 Resorts" at bounding box center [565, 118] width 1030 height 20
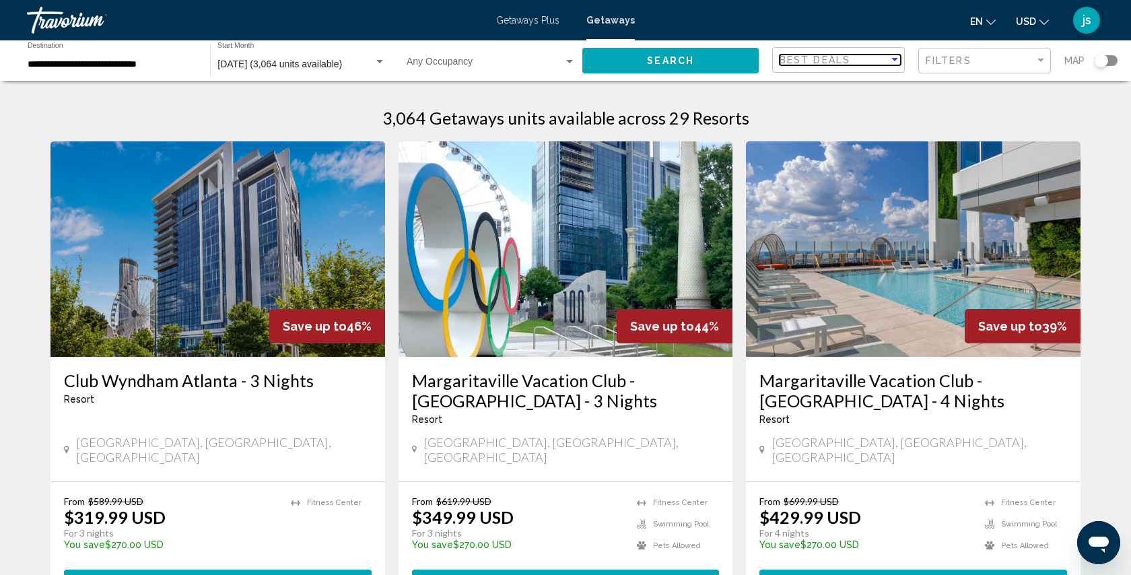
click at [806, 63] on span "Best Deals" at bounding box center [814, 60] width 71 height 11
click at [802, 92] on span "Lowest Price" at bounding box center [806, 88] width 54 height 11
click at [1098, 61] on div "Search widget" at bounding box center [1100, 60] width 13 height 13
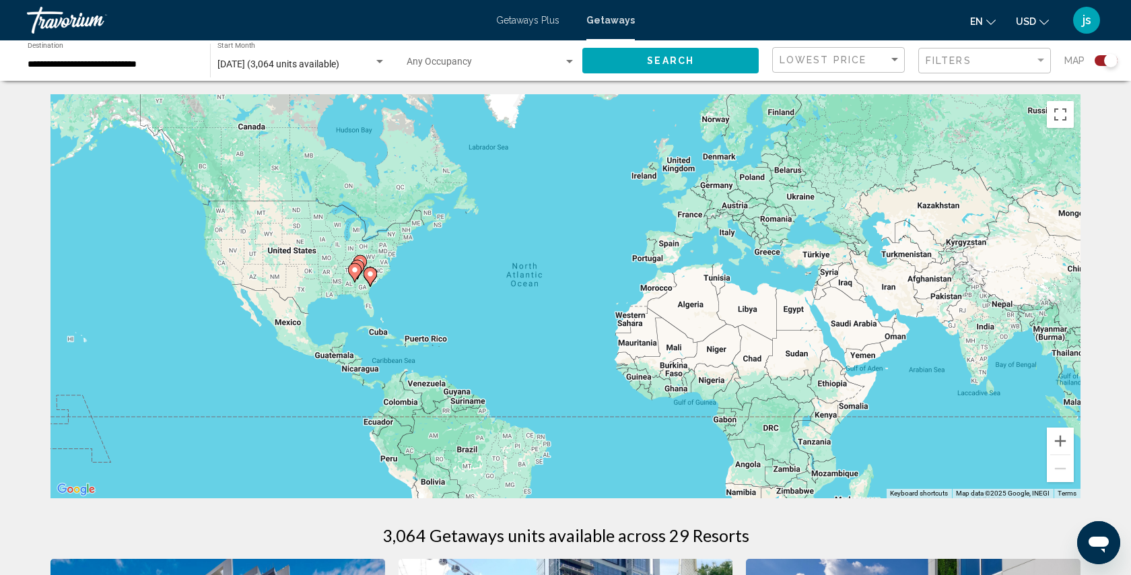
click at [358, 271] on image "Main content" at bounding box center [355, 270] width 8 height 8
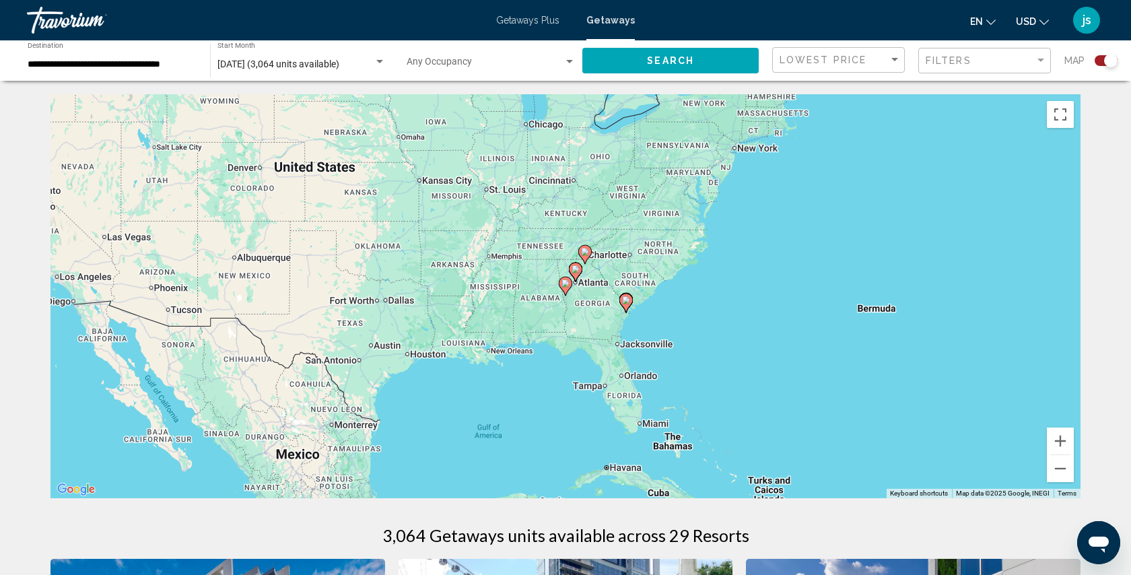
click at [590, 279] on div "To activate drag with keyboard, press Alt + Enter. Once in keyboard drag state,…" at bounding box center [565, 296] width 1030 height 404
click at [1060, 441] on button "Zoom in" at bounding box center [1060, 440] width 27 height 27
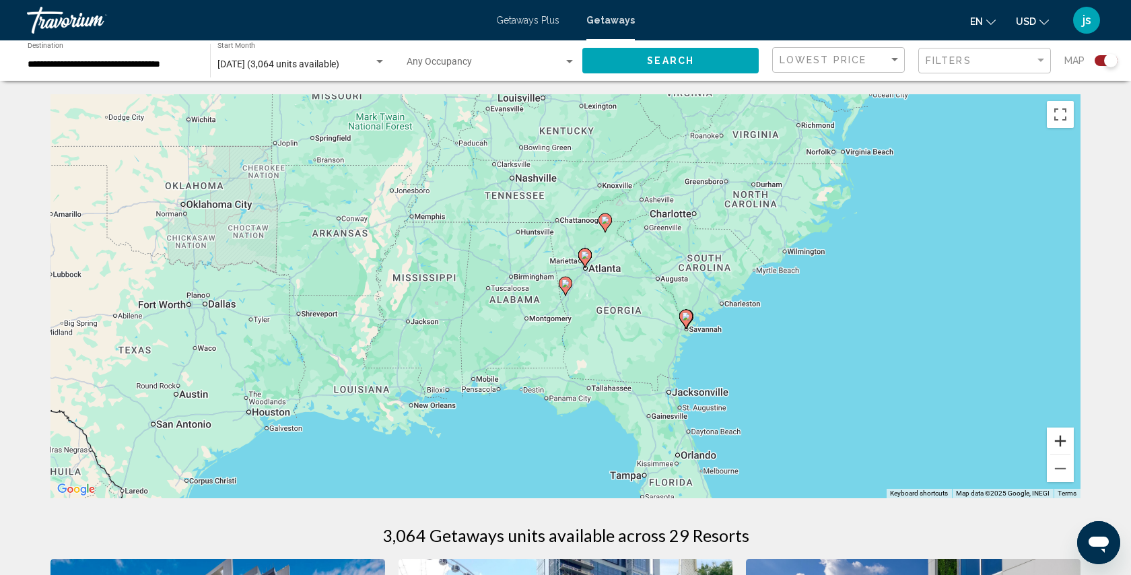
click at [1060, 441] on button "Zoom in" at bounding box center [1060, 440] width 27 height 27
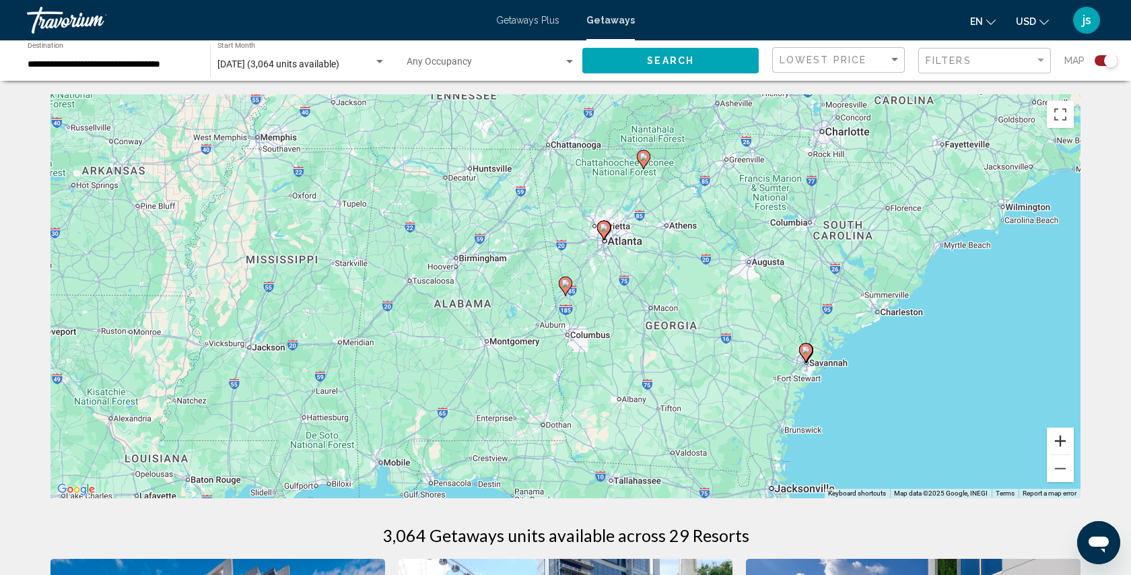
click at [1060, 441] on button "Zoom in" at bounding box center [1060, 440] width 27 height 27
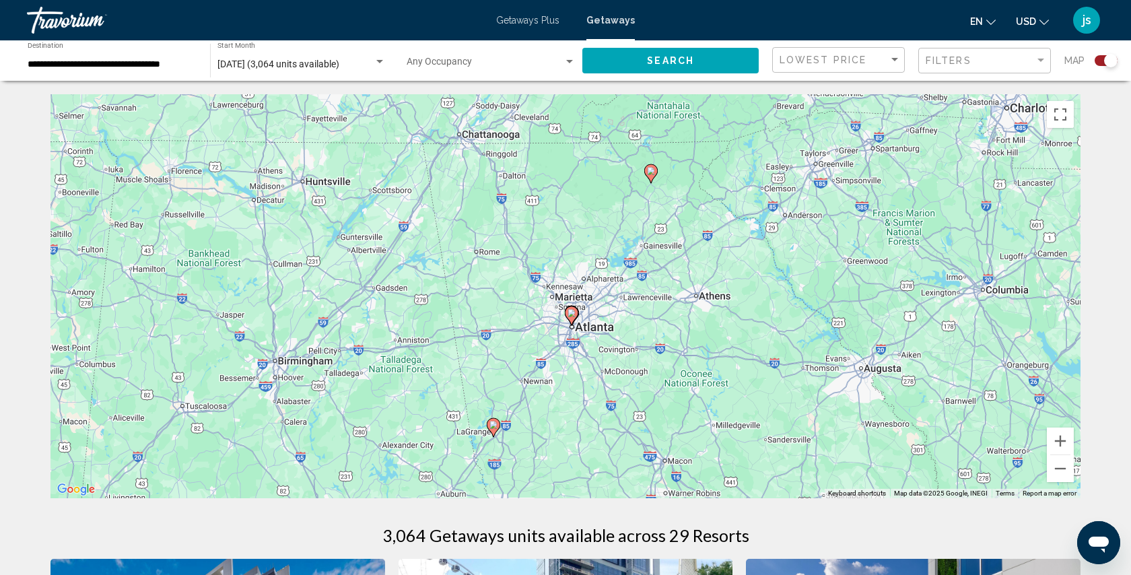
drag, startPoint x: 870, startPoint y: 387, endPoint x: 799, endPoint y: 527, distance: 157.1
click at [664, 58] on span "Search" at bounding box center [670, 61] width 47 height 11
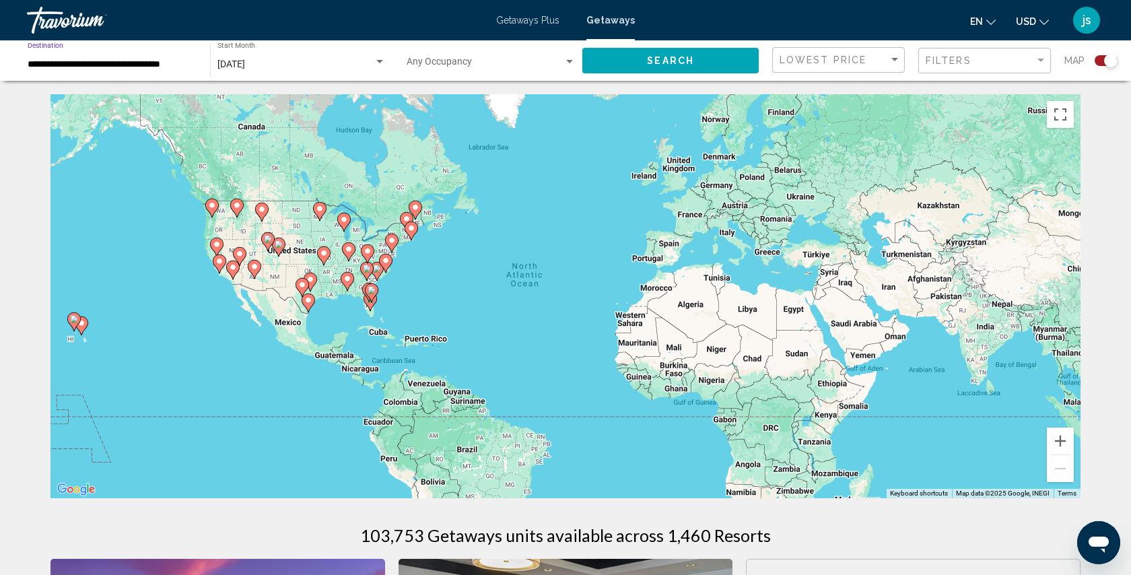
click at [93, 65] on input "**********" at bounding box center [112, 64] width 169 height 11
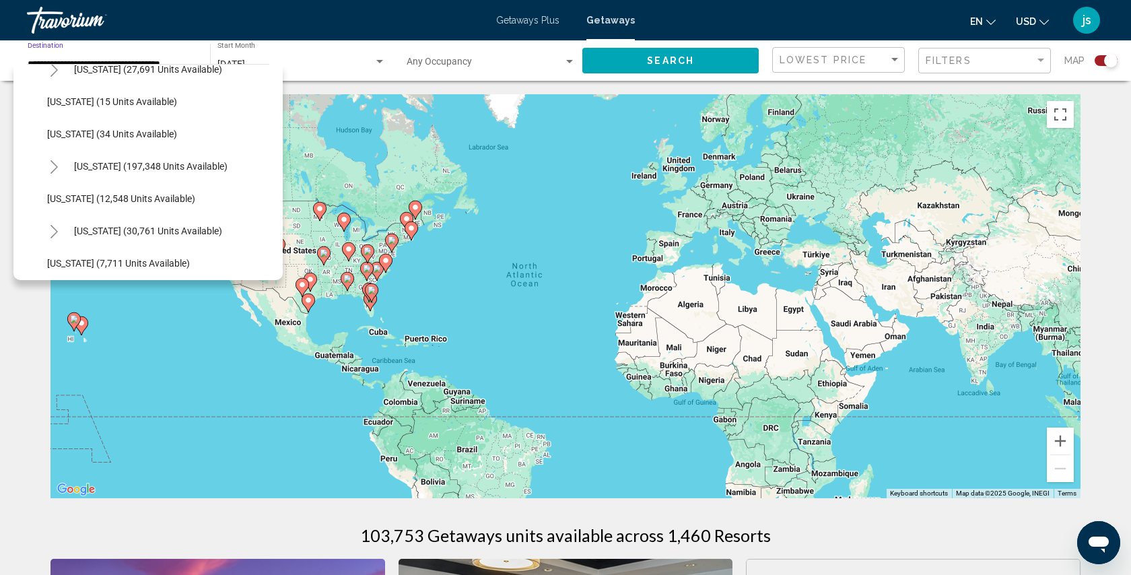
scroll to position [216, 0]
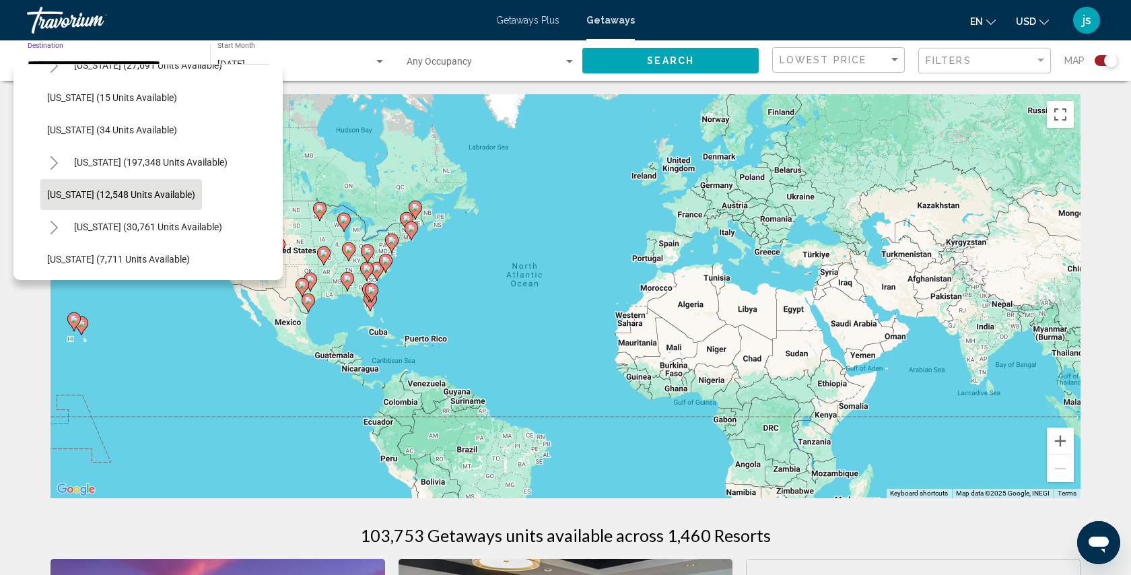
click at [120, 193] on span "[US_STATE] (12,548 units available)" at bounding box center [121, 194] width 148 height 11
type input "**********"
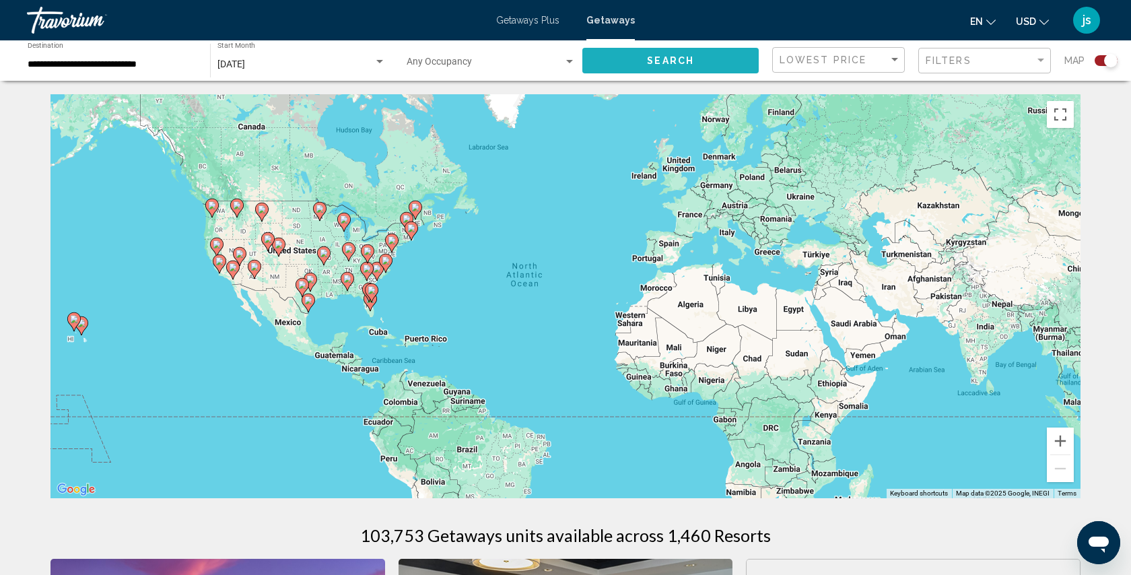
click at [650, 61] on span "Search" at bounding box center [670, 61] width 47 height 11
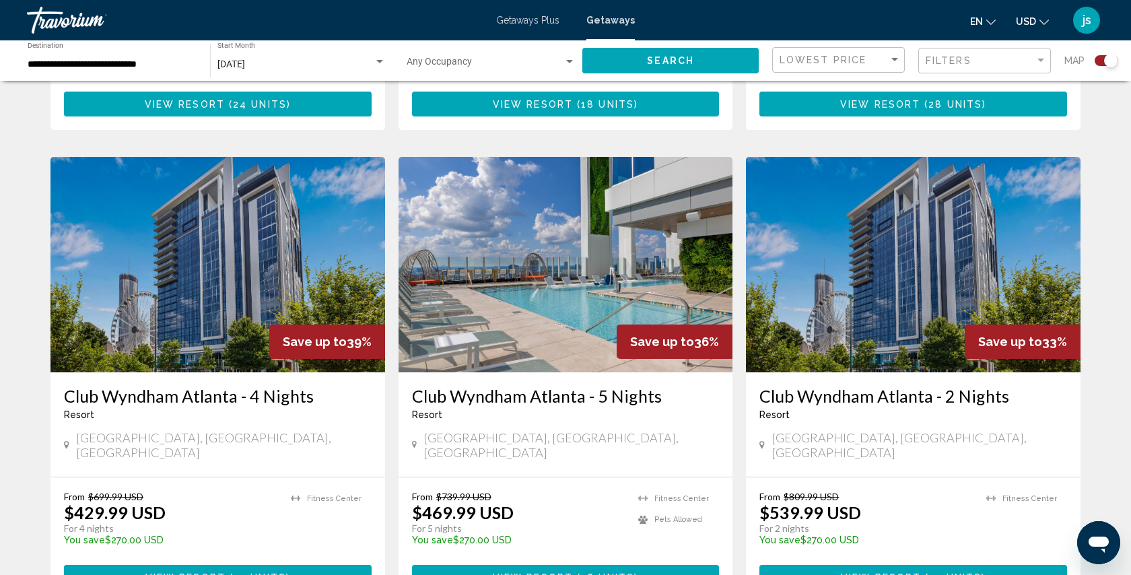
scroll to position [899, 0]
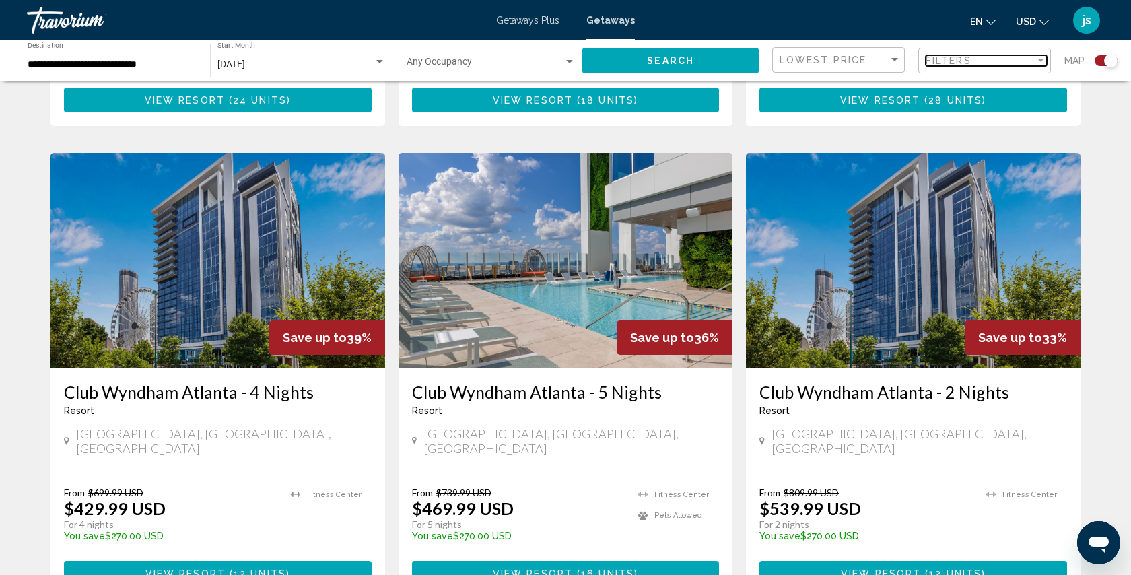
click at [936, 57] on span "Filters" at bounding box center [948, 60] width 46 height 11
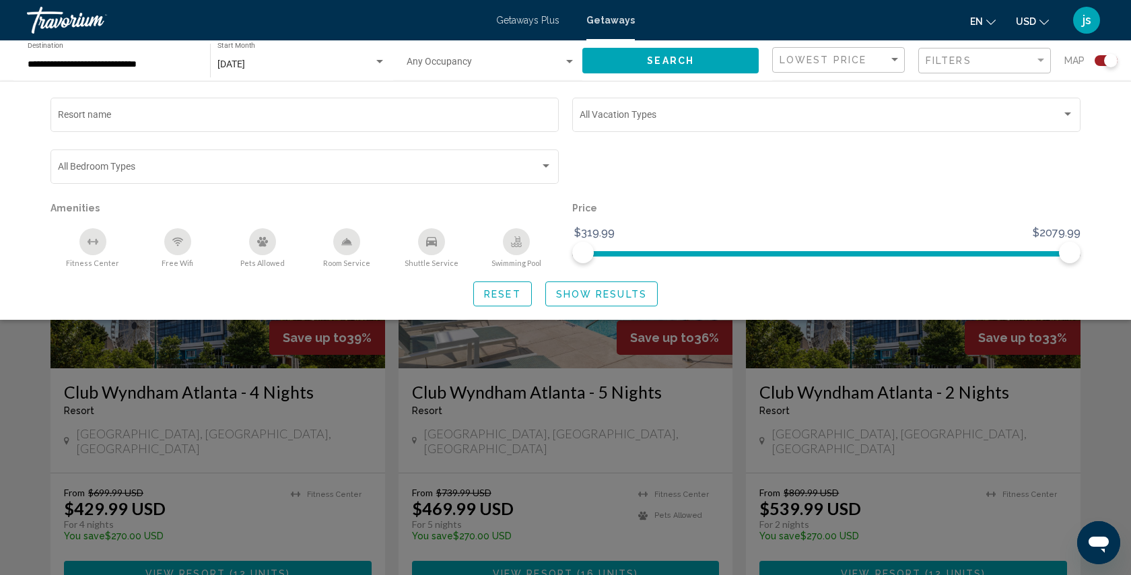
click at [688, 176] on div "Search widget" at bounding box center [826, 173] width 522 height 52
click at [693, 437] on div "Search widget" at bounding box center [565, 388] width 1131 height 373
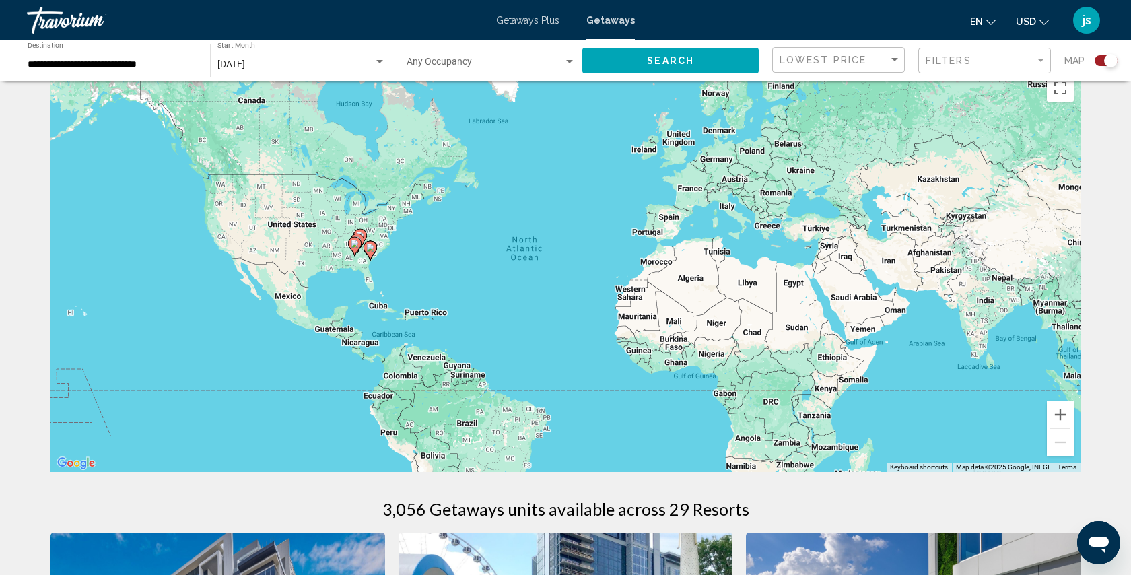
scroll to position [0, 0]
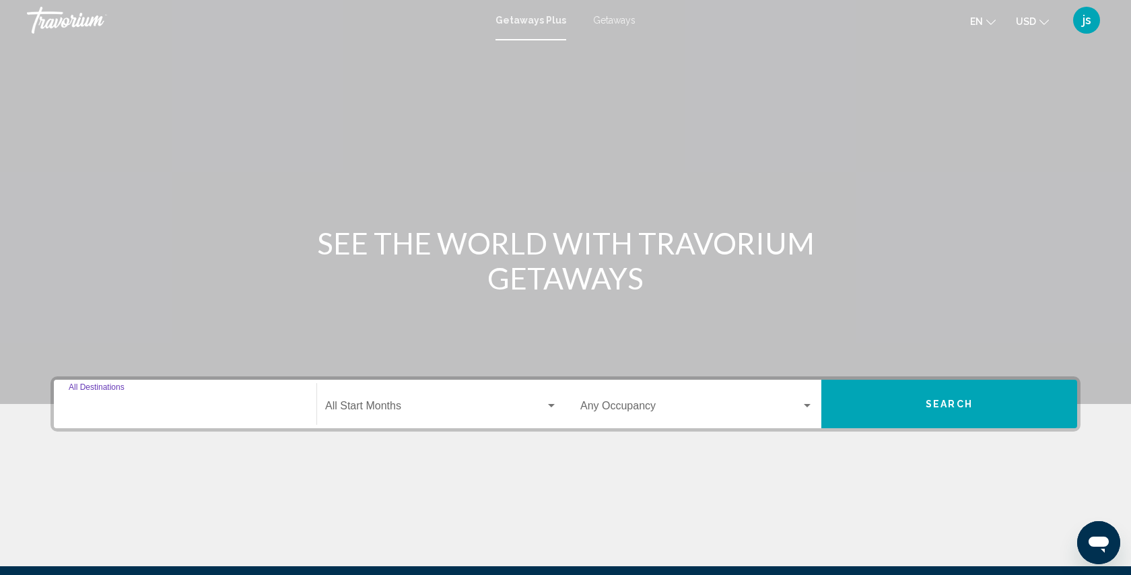
click at [158, 402] on input "Destination All Destinations" at bounding box center [185, 408] width 233 height 12
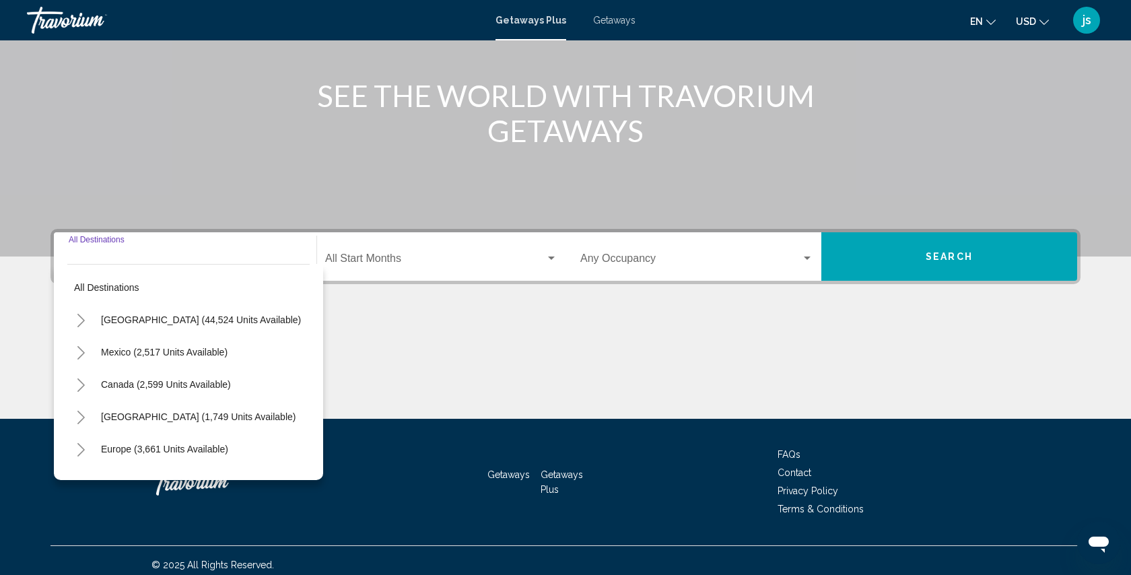
scroll to position [156, 0]
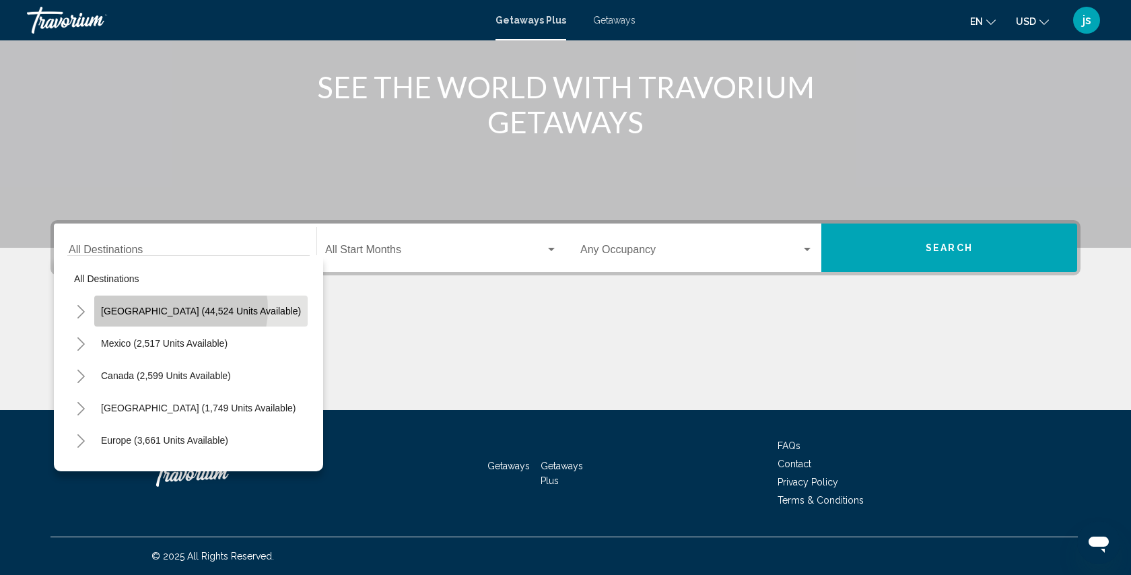
click at [177, 309] on span "[GEOGRAPHIC_DATA] (44,524 units available)" at bounding box center [201, 311] width 200 height 11
type input "**********"
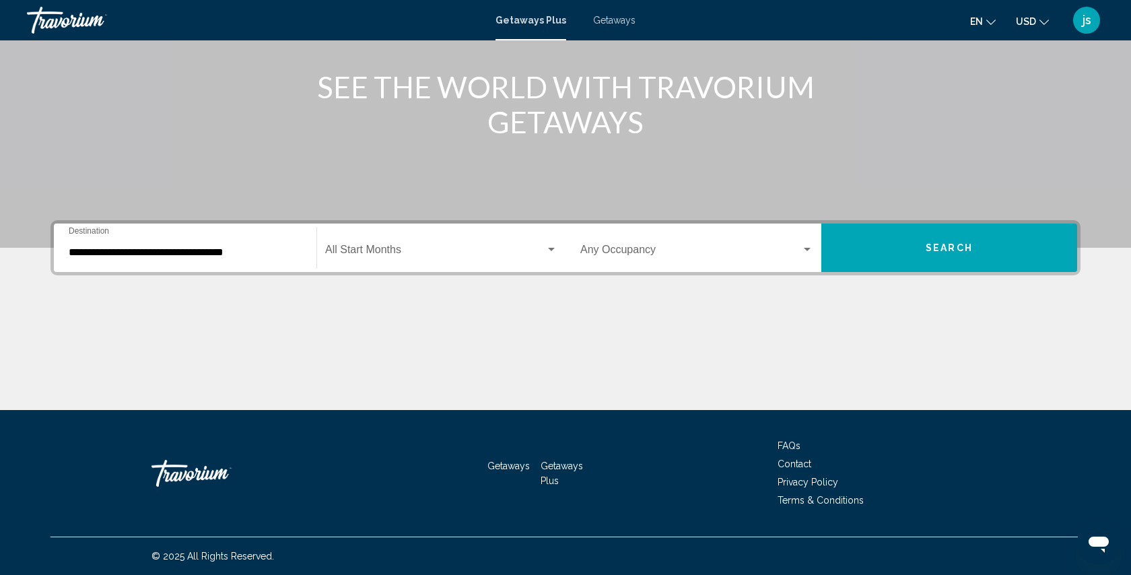
click at [620, 24] on span "Getaways" at bounding box center [614, 20] width 42 height 11
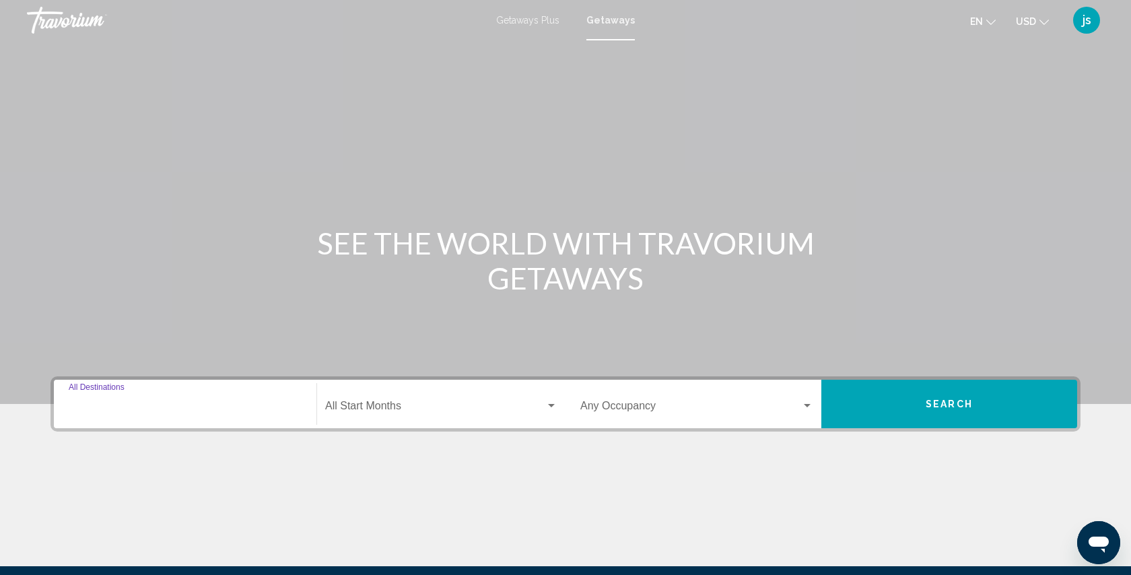
click at [106, 405] on input "Destination All Destinations" at bounding box center [185, 408] width 233 height 12
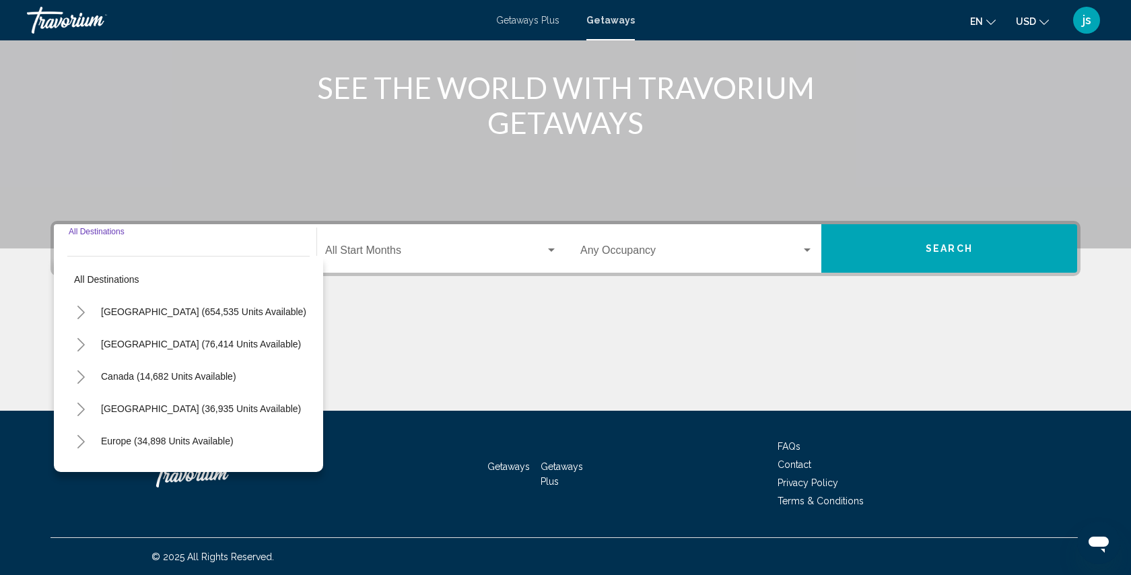
scroll to position [156, 0]
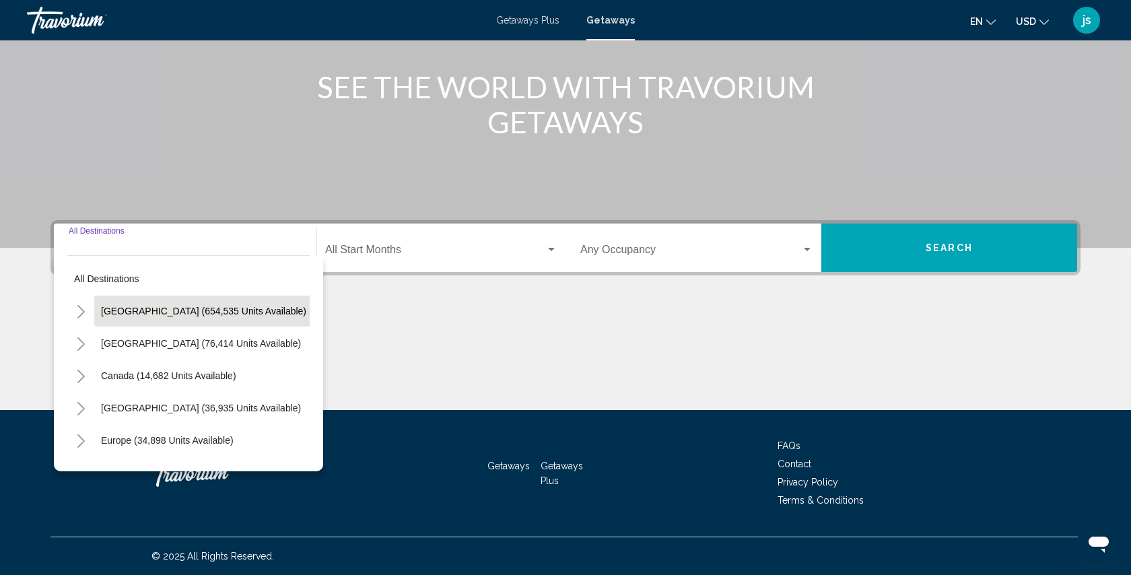
click at [166, 312] on span "[GEOGRAPHIC_DATA] (654,535 units available)" at bounding box center [203, 311] width 205 height 11
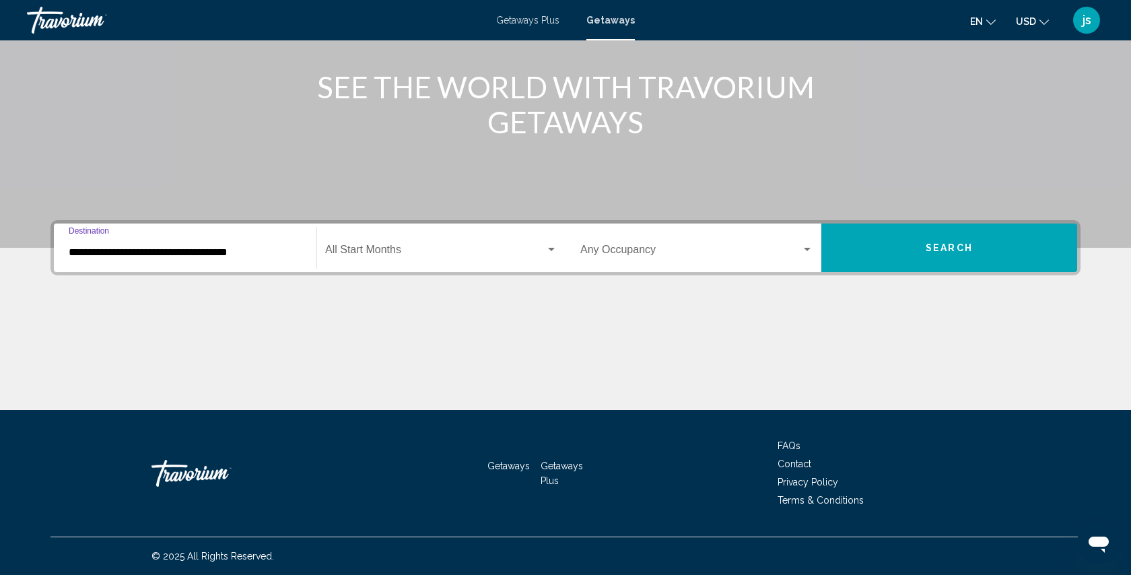
click at [356, 253] on span "Search widget" at bounding box center [435, 252] width 220 height 12
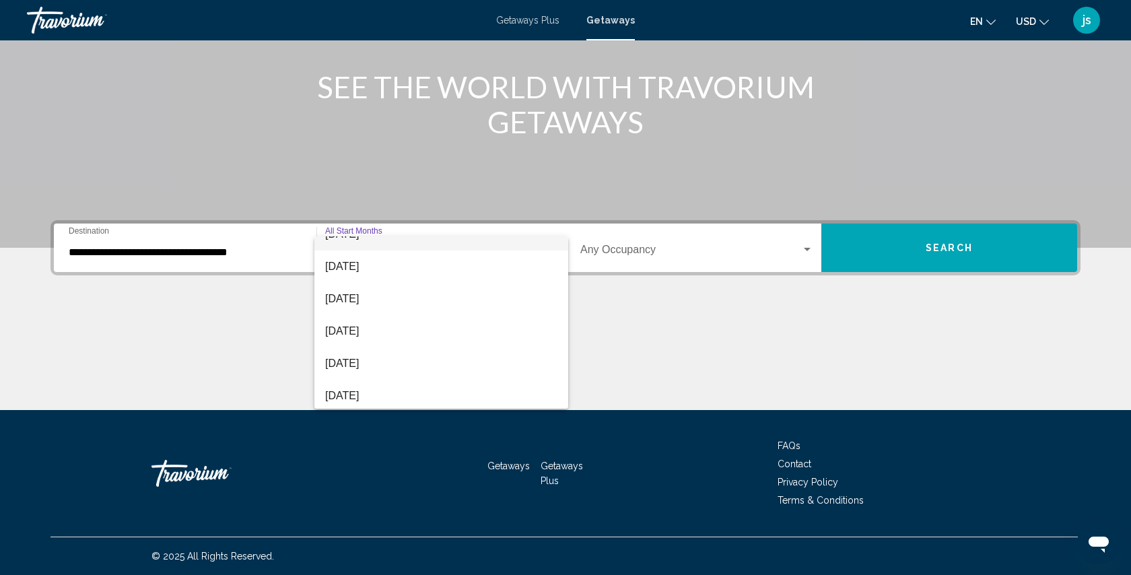
scroll to position [55, 0]
click at [359, 325] on span "[DATE]" at bounding box center [441, 326] width 232 height 32
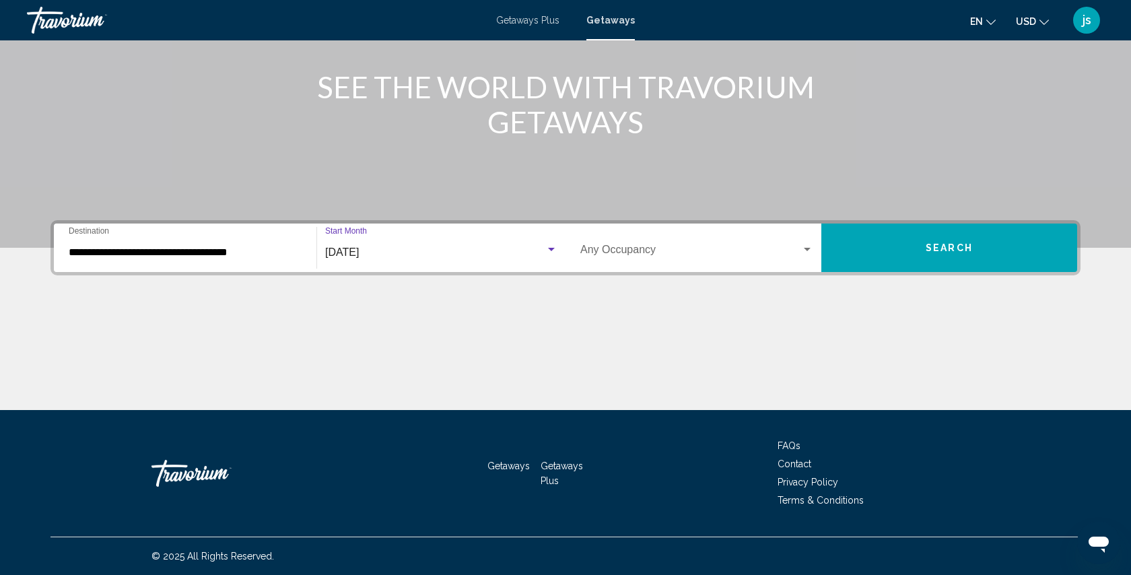
click at [254, 246] on input "**********" at bounding box center [185, 252] width 233 height 12
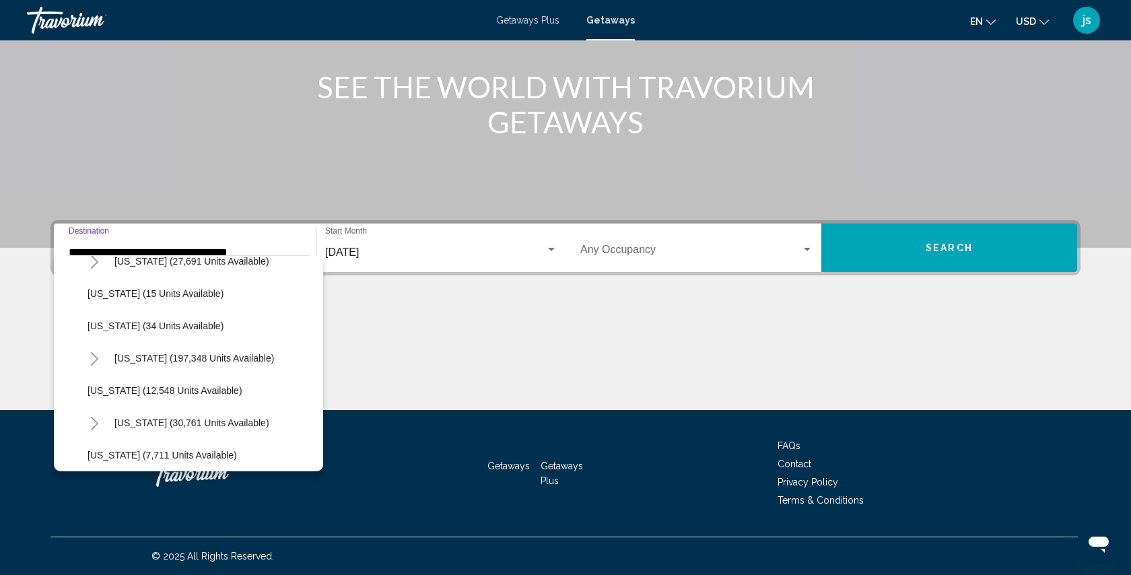
scroll to position [219, 0]
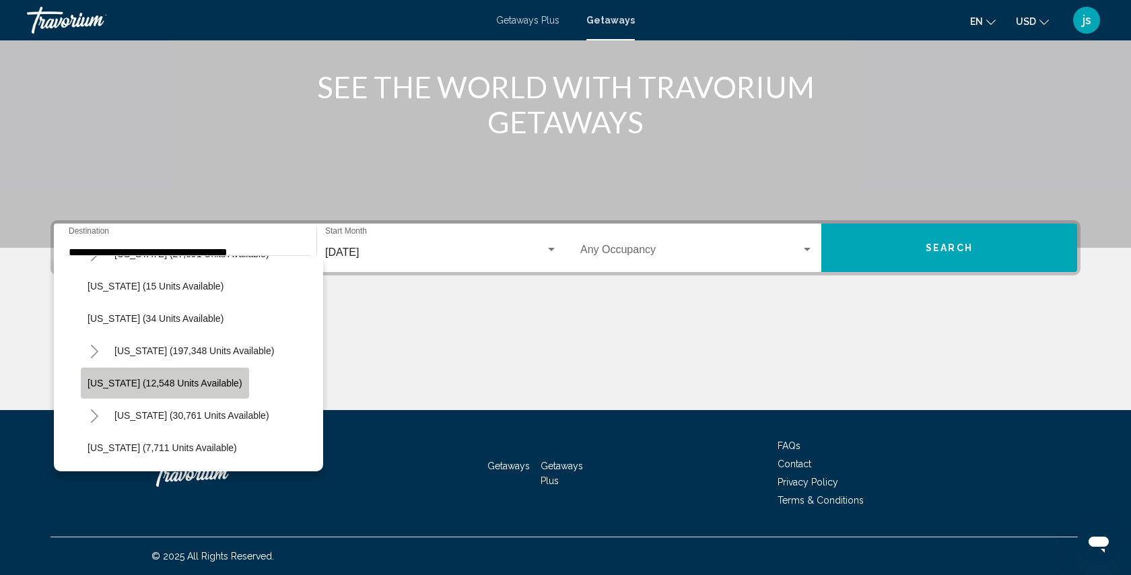
click at [204, 384] on span "[US_STATE] (12,548 units available)" at bounding box center [164, 383] width 155 height 11
type input "**********"
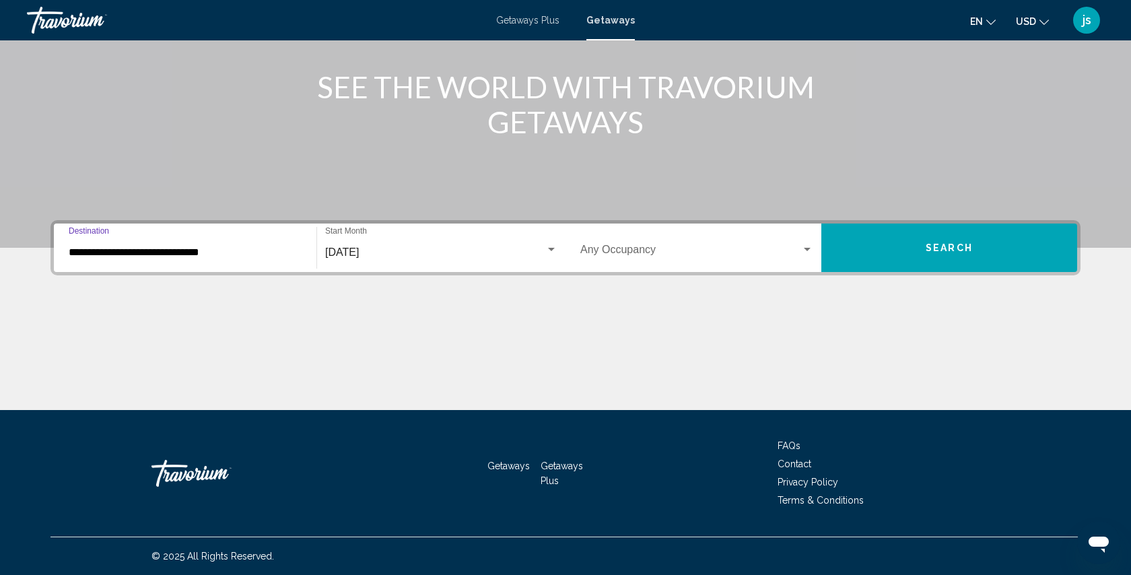
click at [911, 240] on button "Search" at bounding box center [949, 247] width 256 height 48
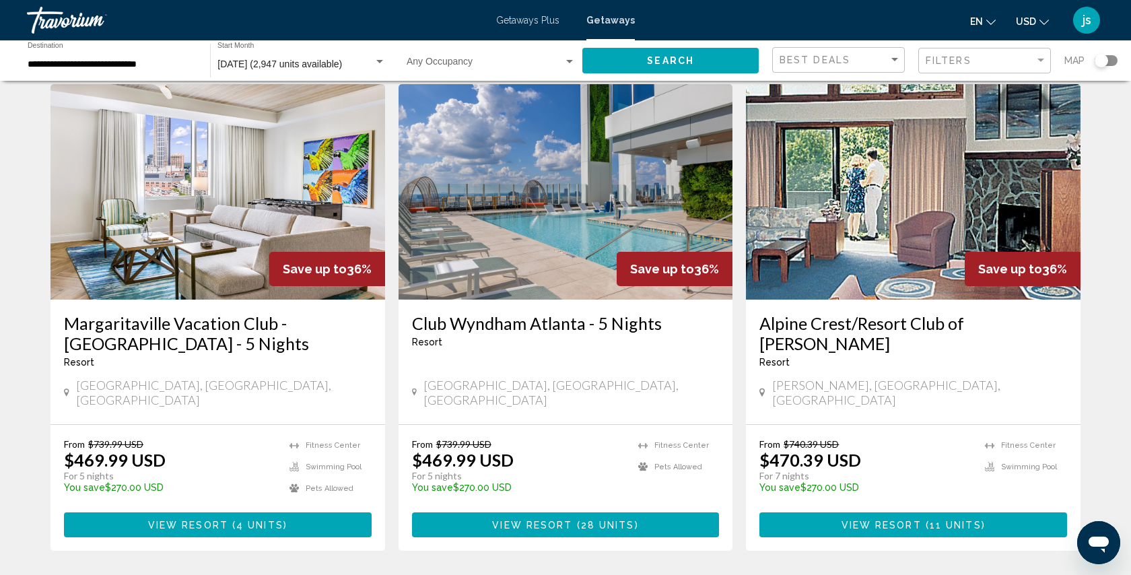
scroll to position [58, 0]
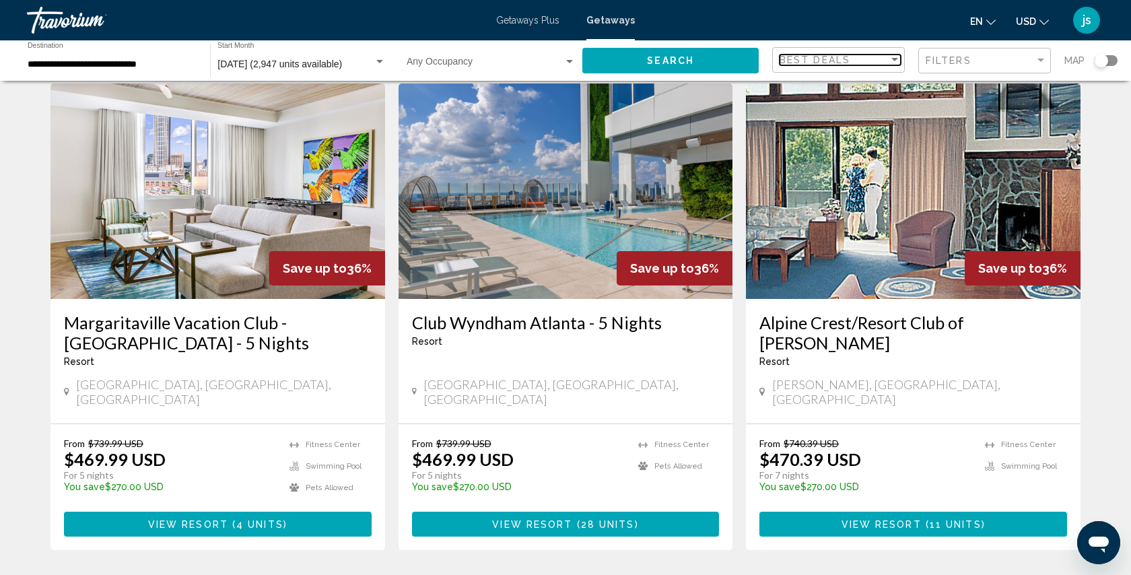
click at [861, 61] on div "Best Deals" at bounding box center [833, 60] width 109 height 11
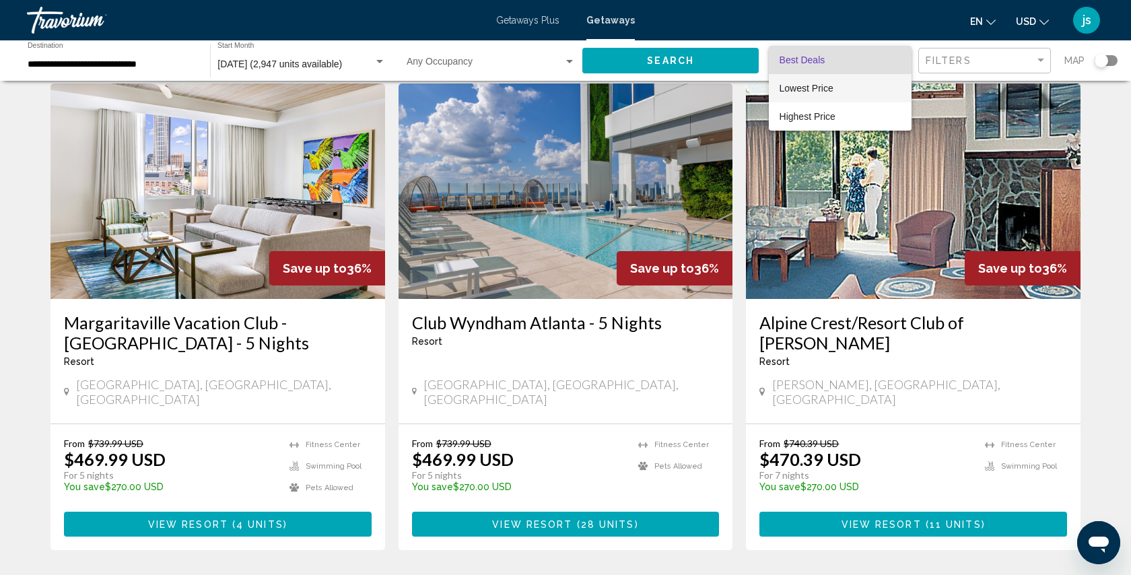
click at [845, 94] on span "Lowest Price" at bounding box center [839, 88] width 121 height 28
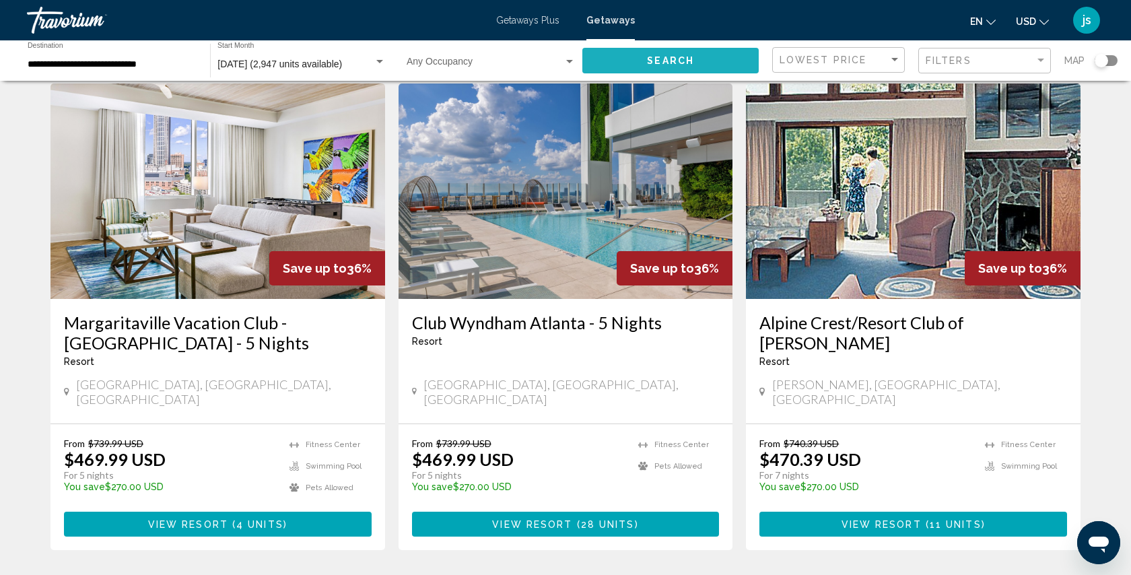
click at [738, 59] on button "Search" at bounding box center [670, 60] width 176 height 25
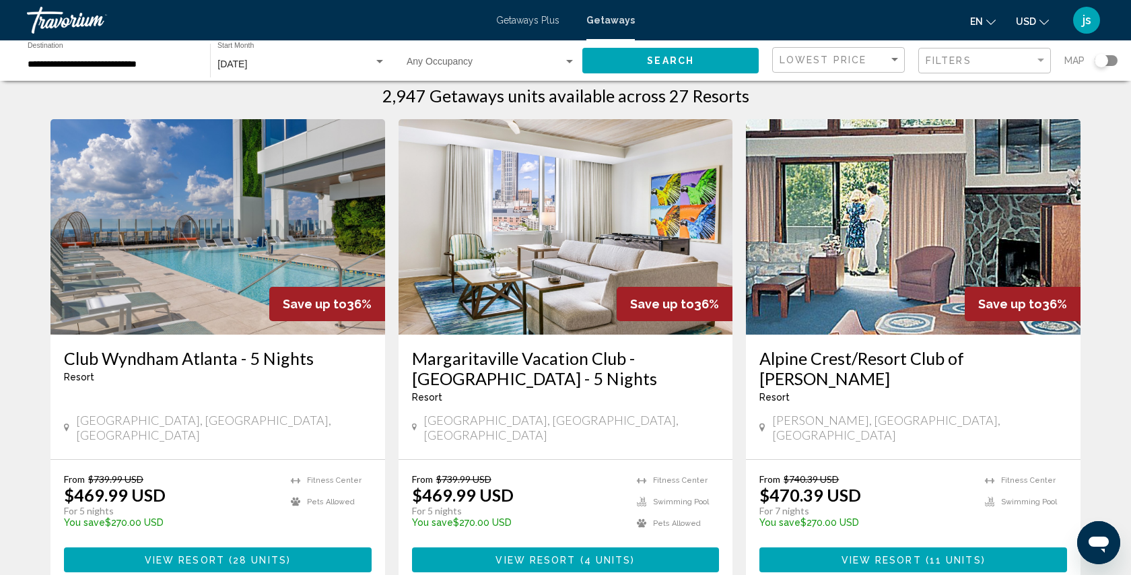
scroll to position [21, 0]
